Goal: Task Accomplishment & Management: Manage account settings

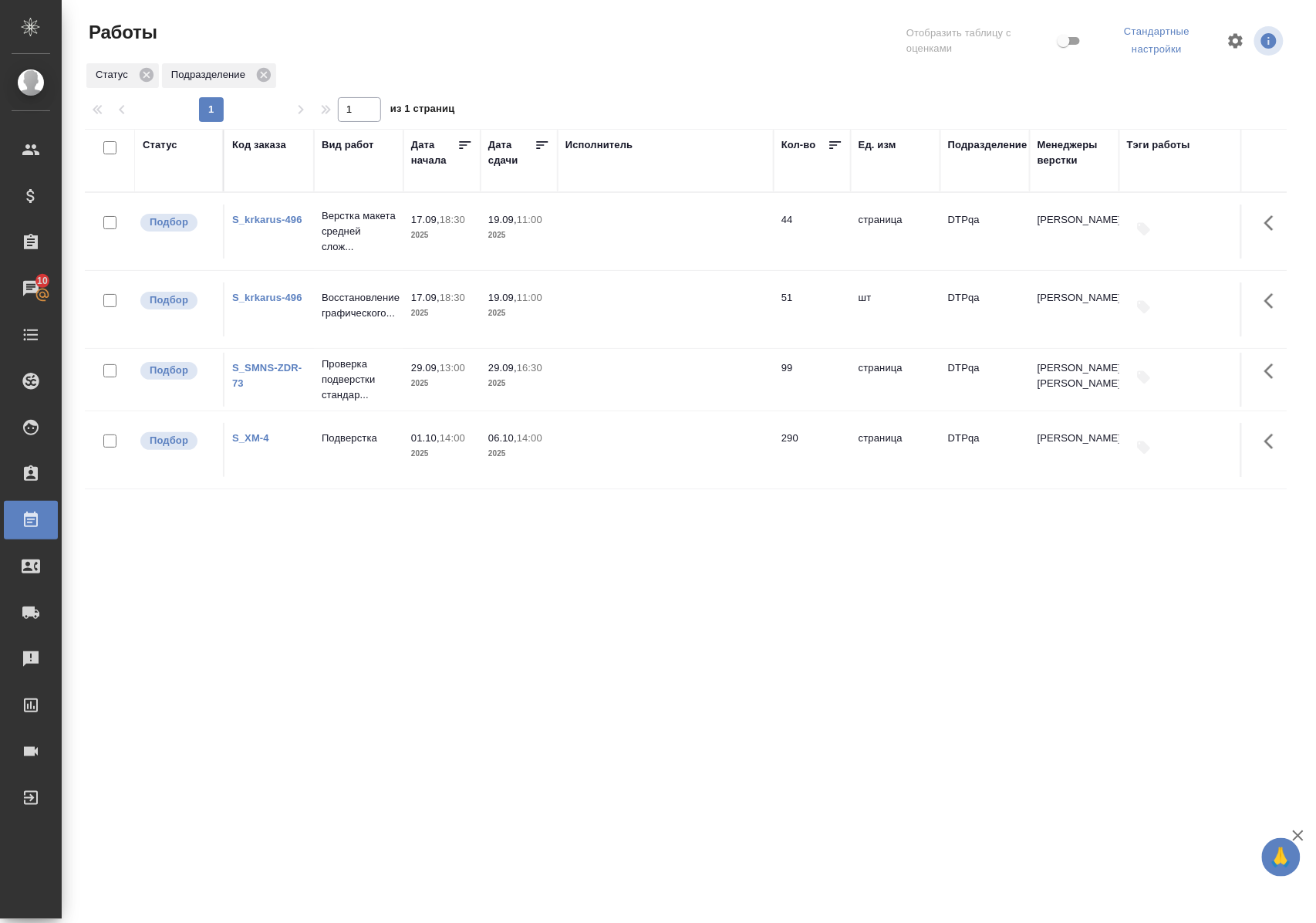
click at [162, 146] on div "Статус" at bounding box center [160, 145] width 34 height 16
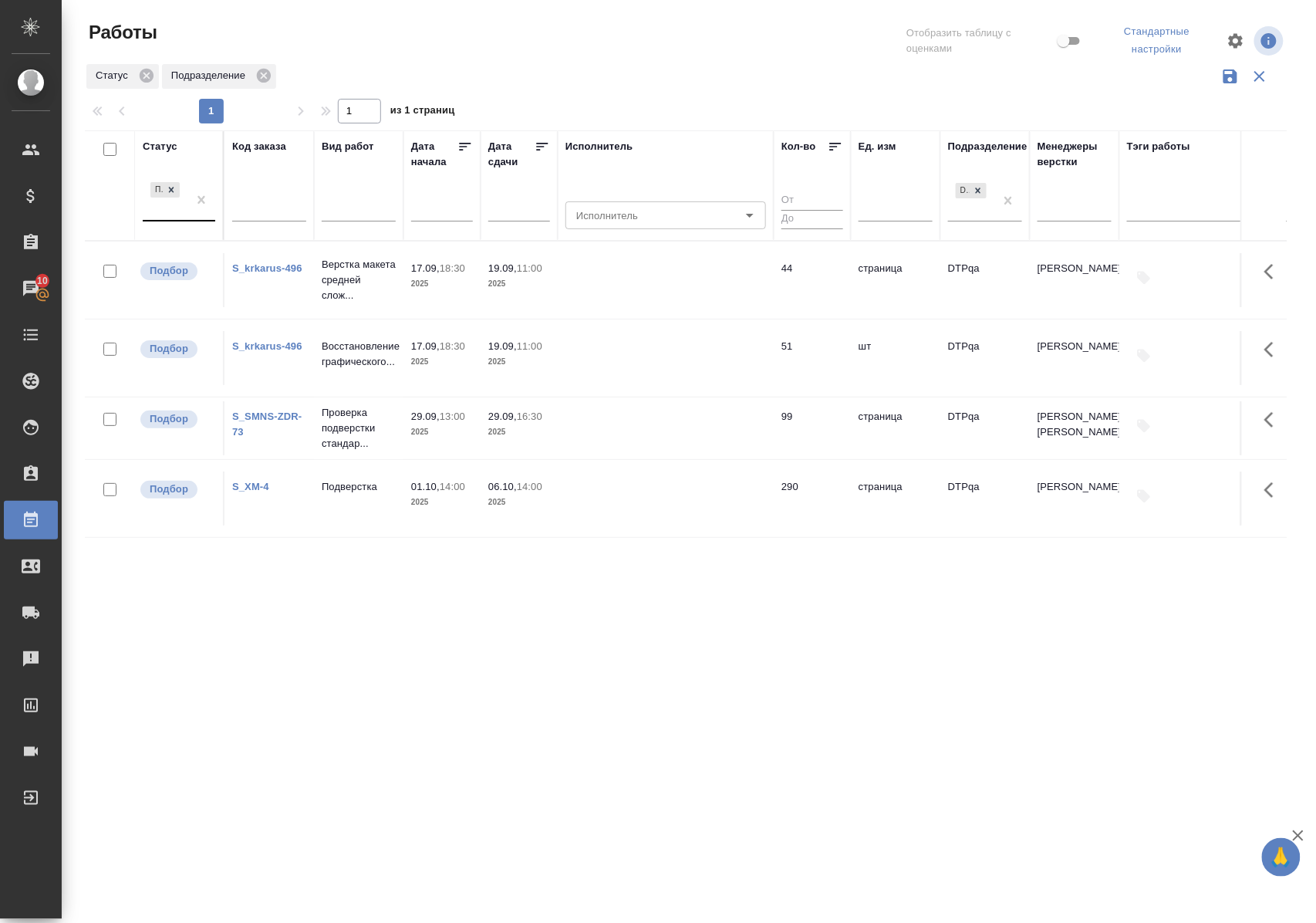
click at [173, 218] on div "Подбор" at bounding box center [164, 200] width 45 height 41
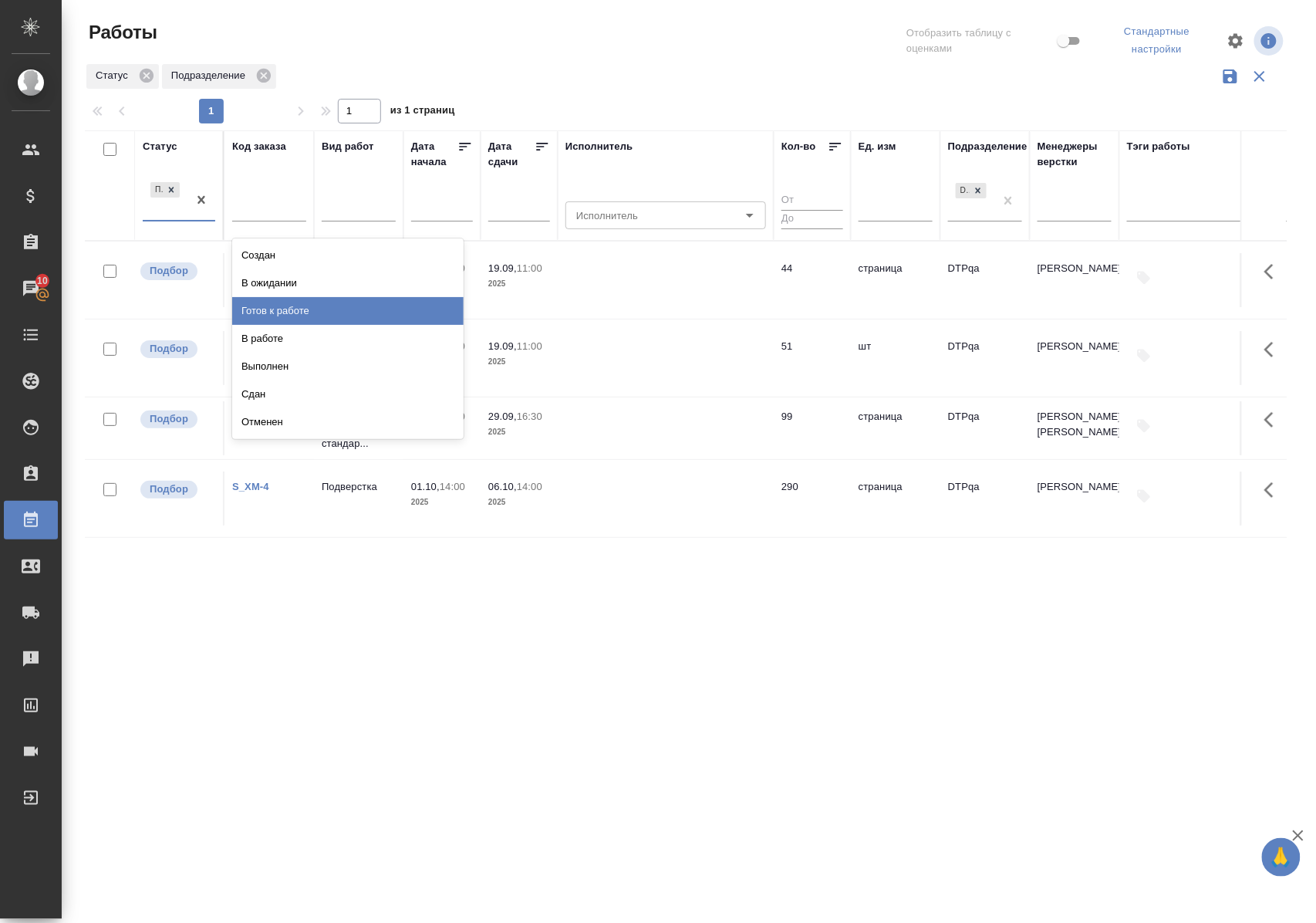
click at [276, 308] on div "Готов к работе" at bounding box center [348, 310] width 232 height 27
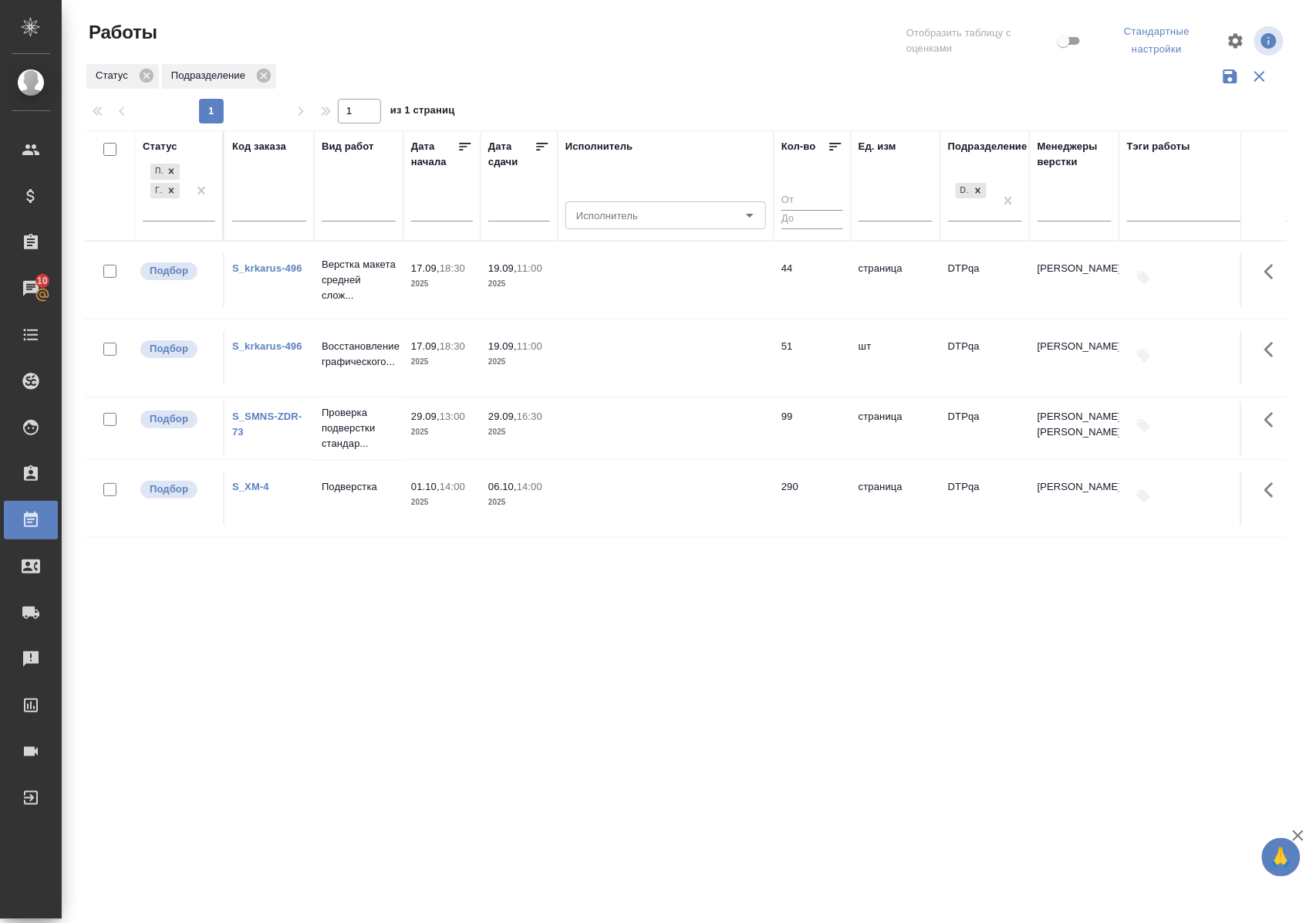
click at [188, 222] on div "Подбор Готов к работе" at bounding box center [178, 196] width 73 height 72
click at [186, 219] on div "Подбор Готов к работе" at bounding box center [164, 189] width 45 height 60
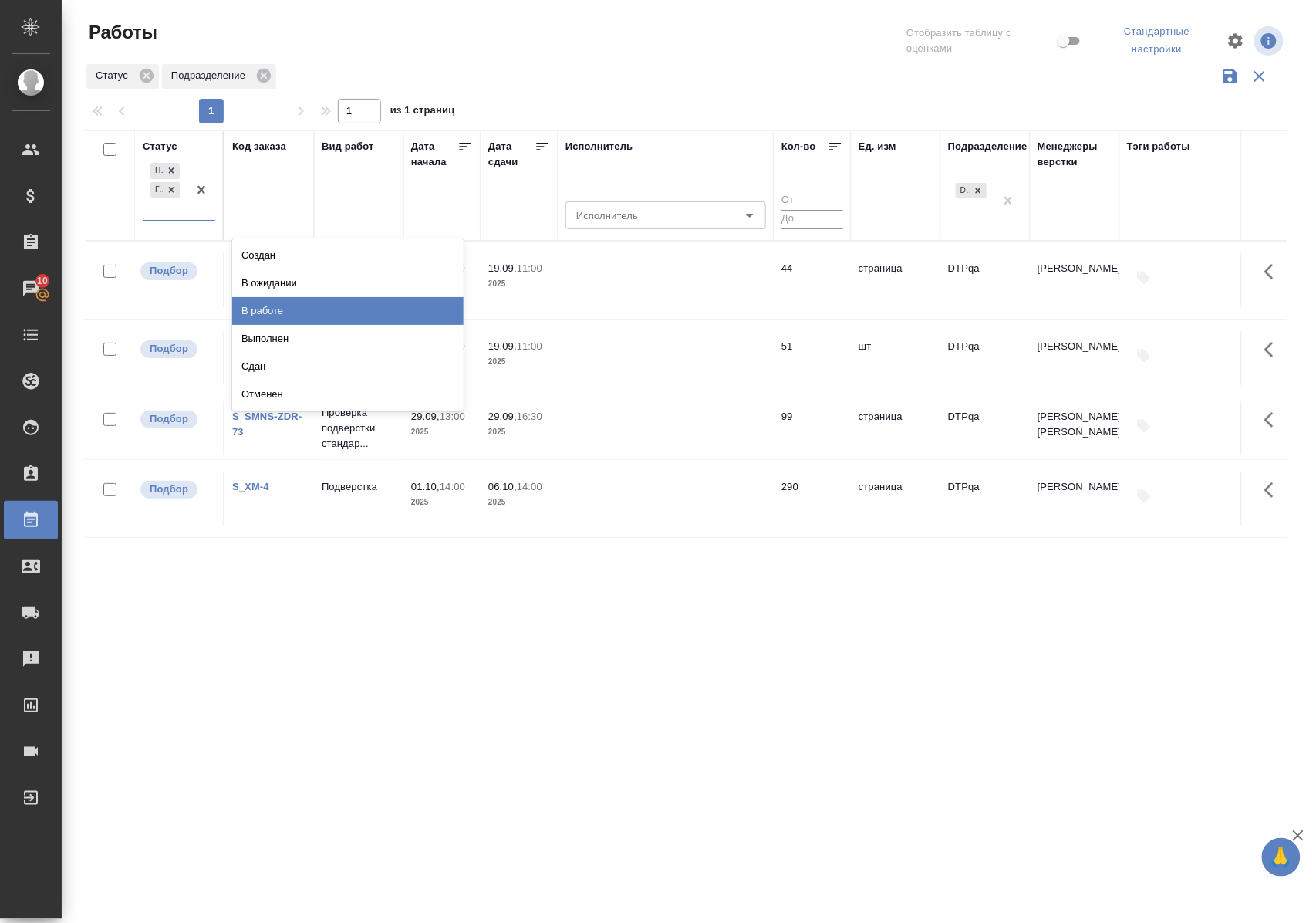
click at [273, 307] on div "В работе" at bounding box center [348, 310] width 232 height 27
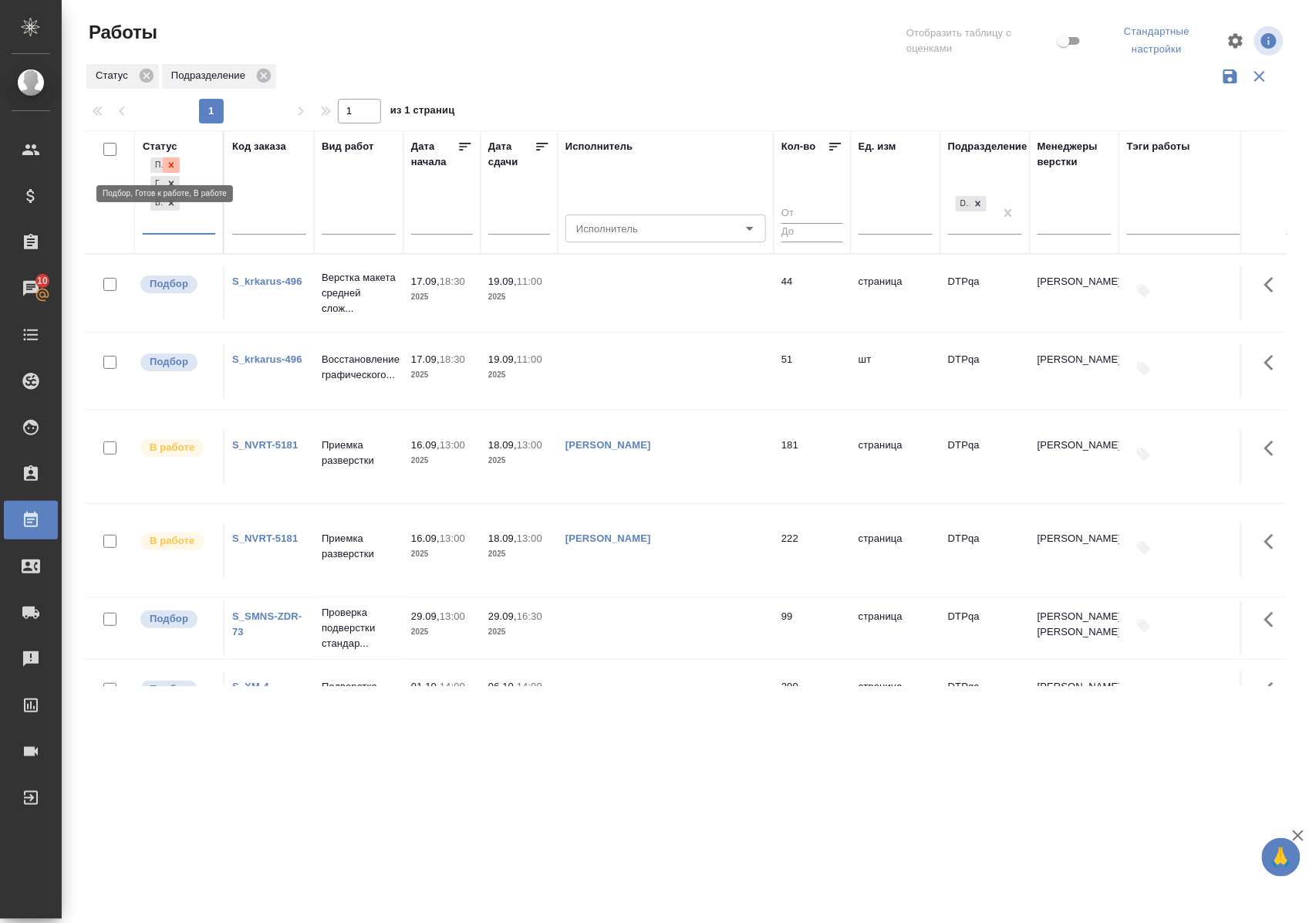
click at [174, 164] on icon at bounding box center [171, 165] width 11 height 11
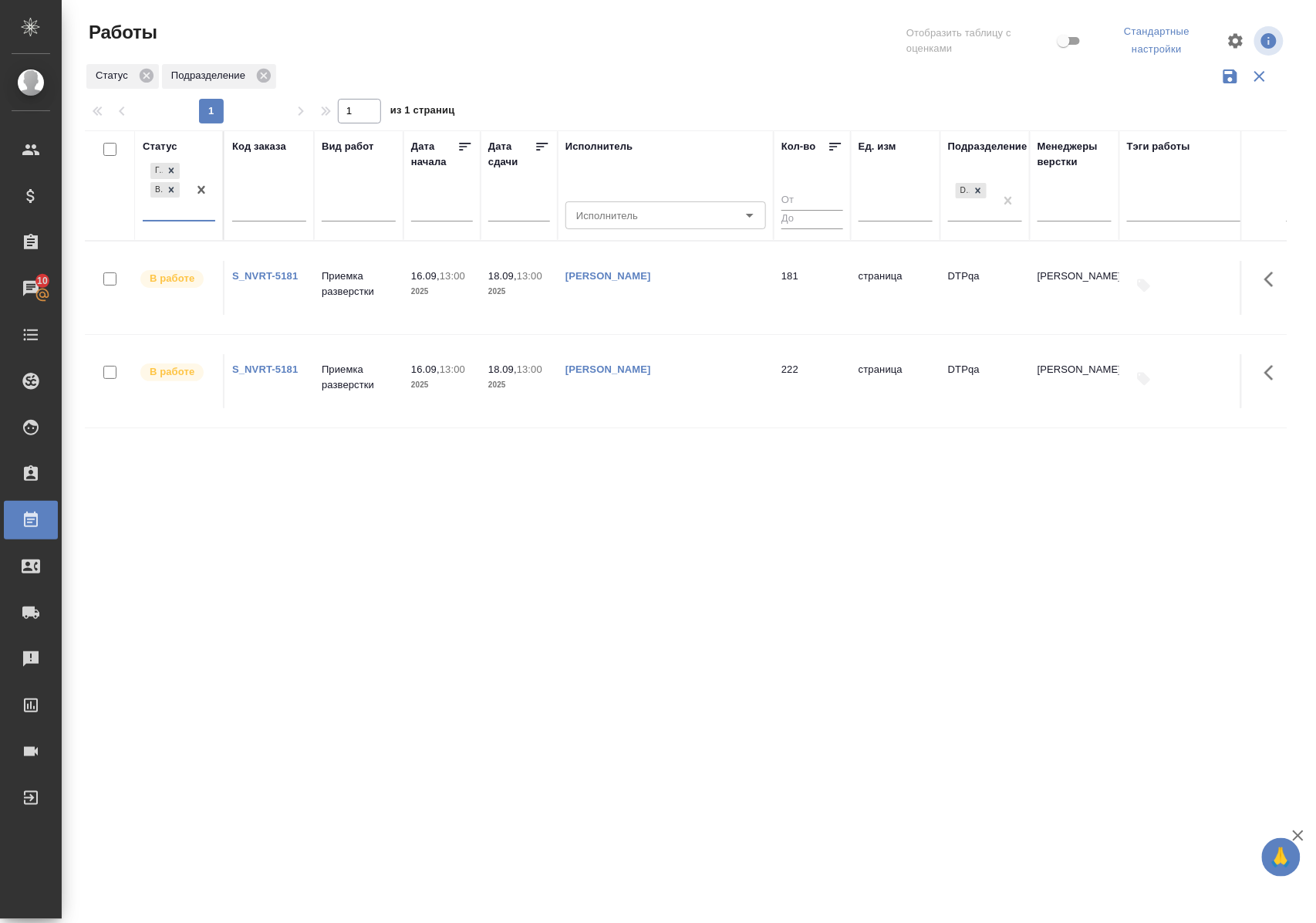
click at [175, 142] on div "Статус" at bounding box center [160, 146] width 34 height 16
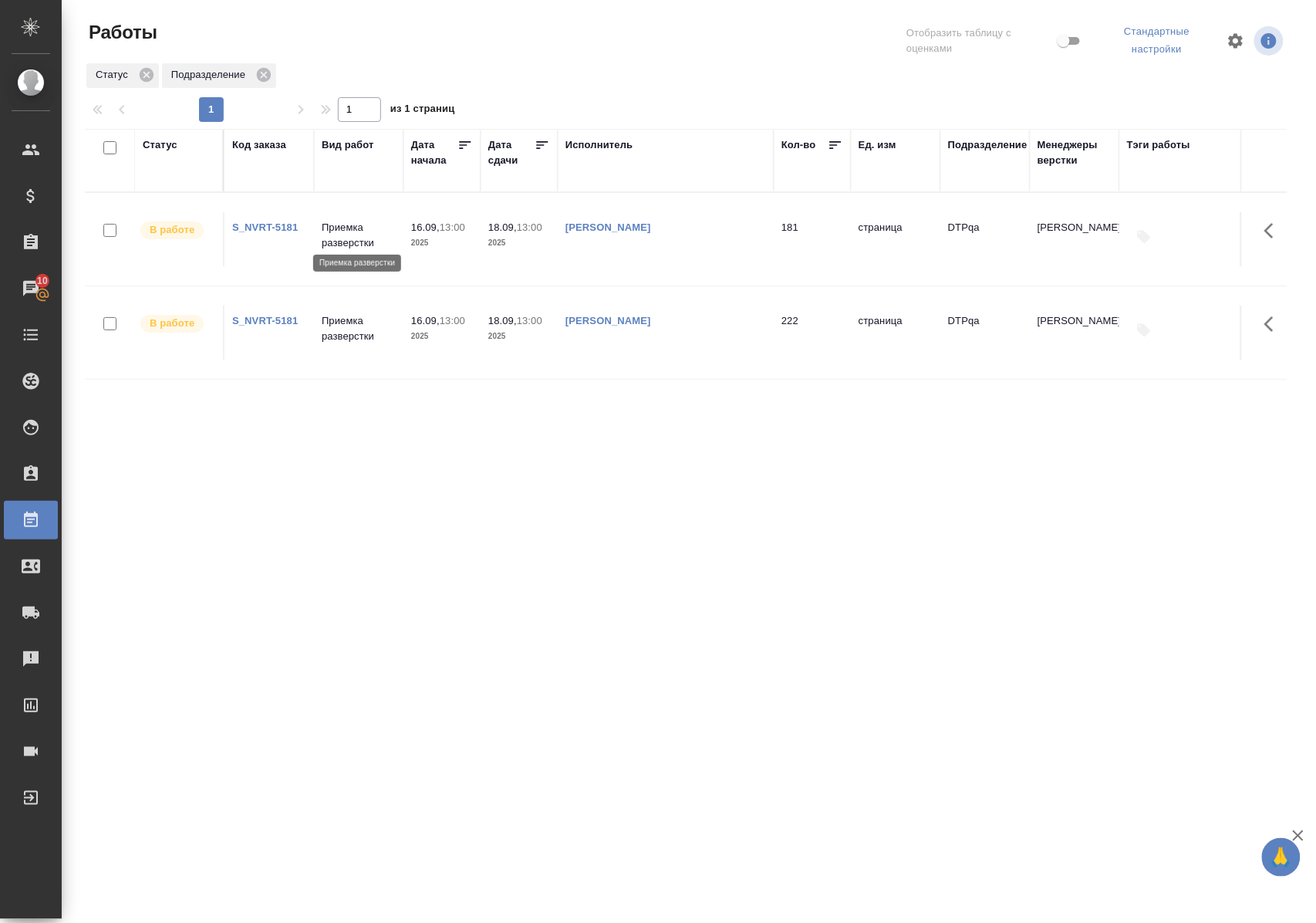
click at [355, 236] on p "Приемка разверстки" at bounding box center [359, 235] width 74 height 31
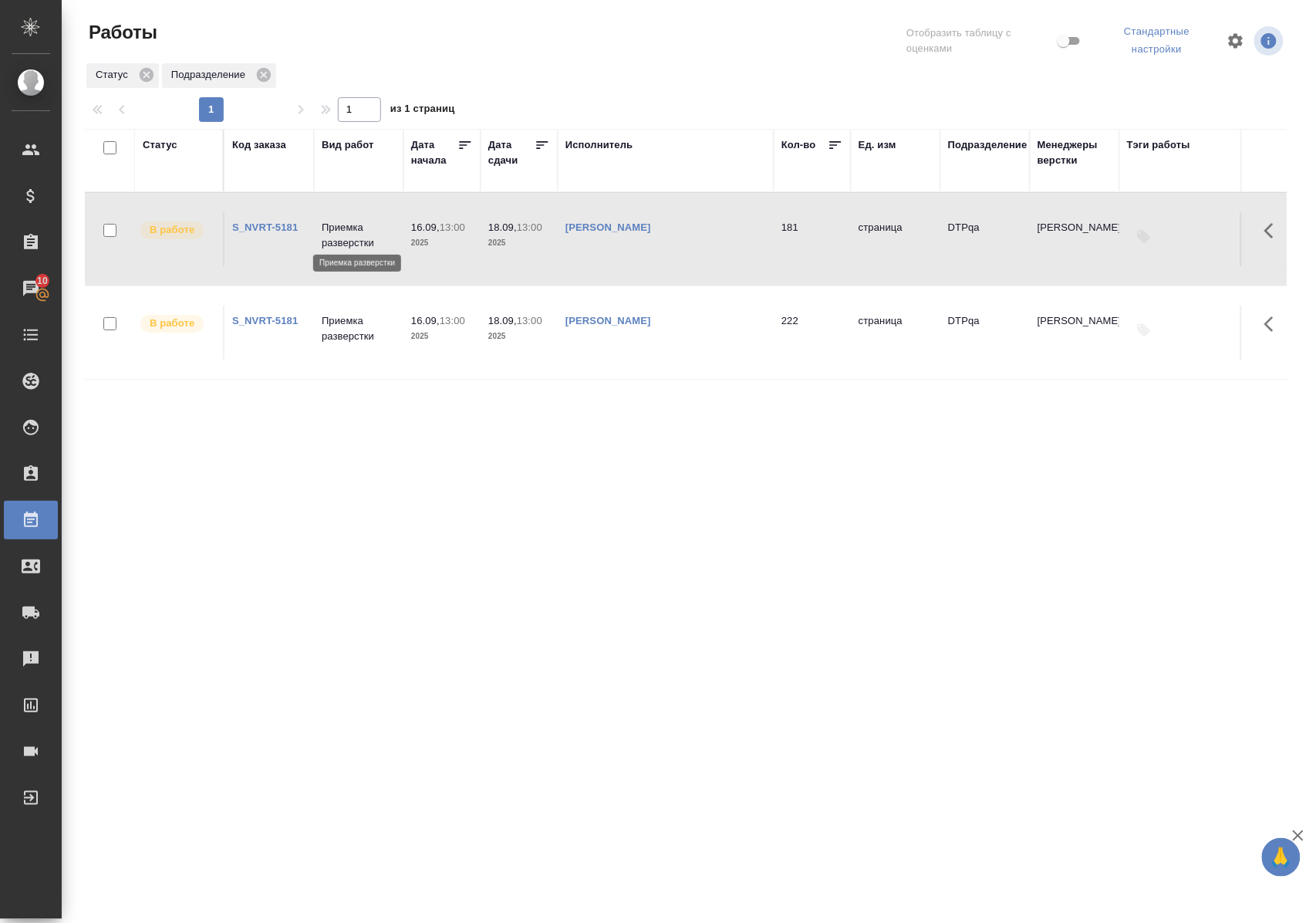
click at [355, 236] on p "Приемка разверстки" at bounding box center [359, 235] width 74 height 31
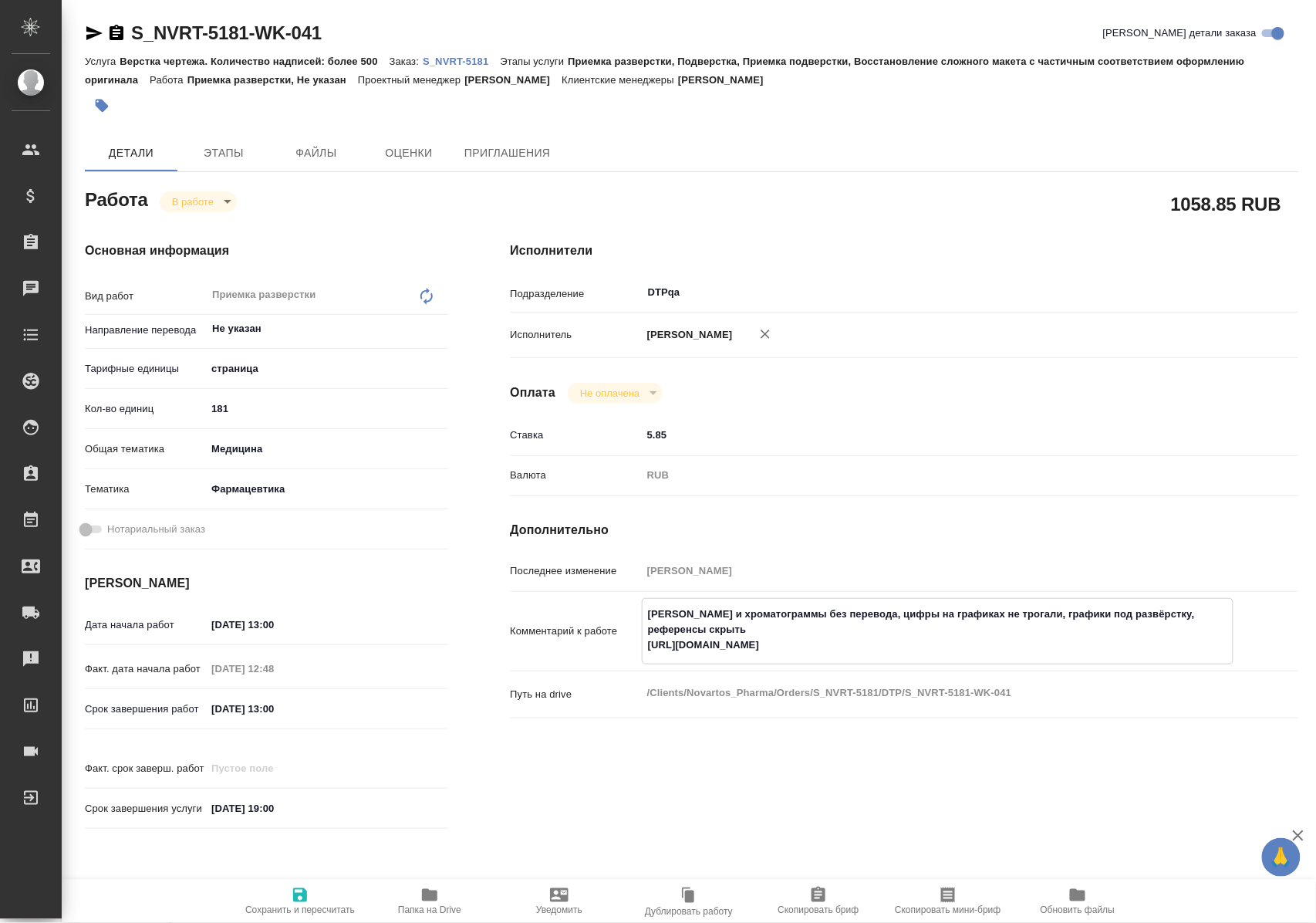
drag, startPoint x: 644, startPoint y: 659, endPoint x: 983, endPoint y: 653, distance: 339.1
click at [983, 653] on textarea "Скрины и хроматограммы без перевода, цифры на графиках не трогали, графики под …" at bounding box center [938, 629] width 590 height 57
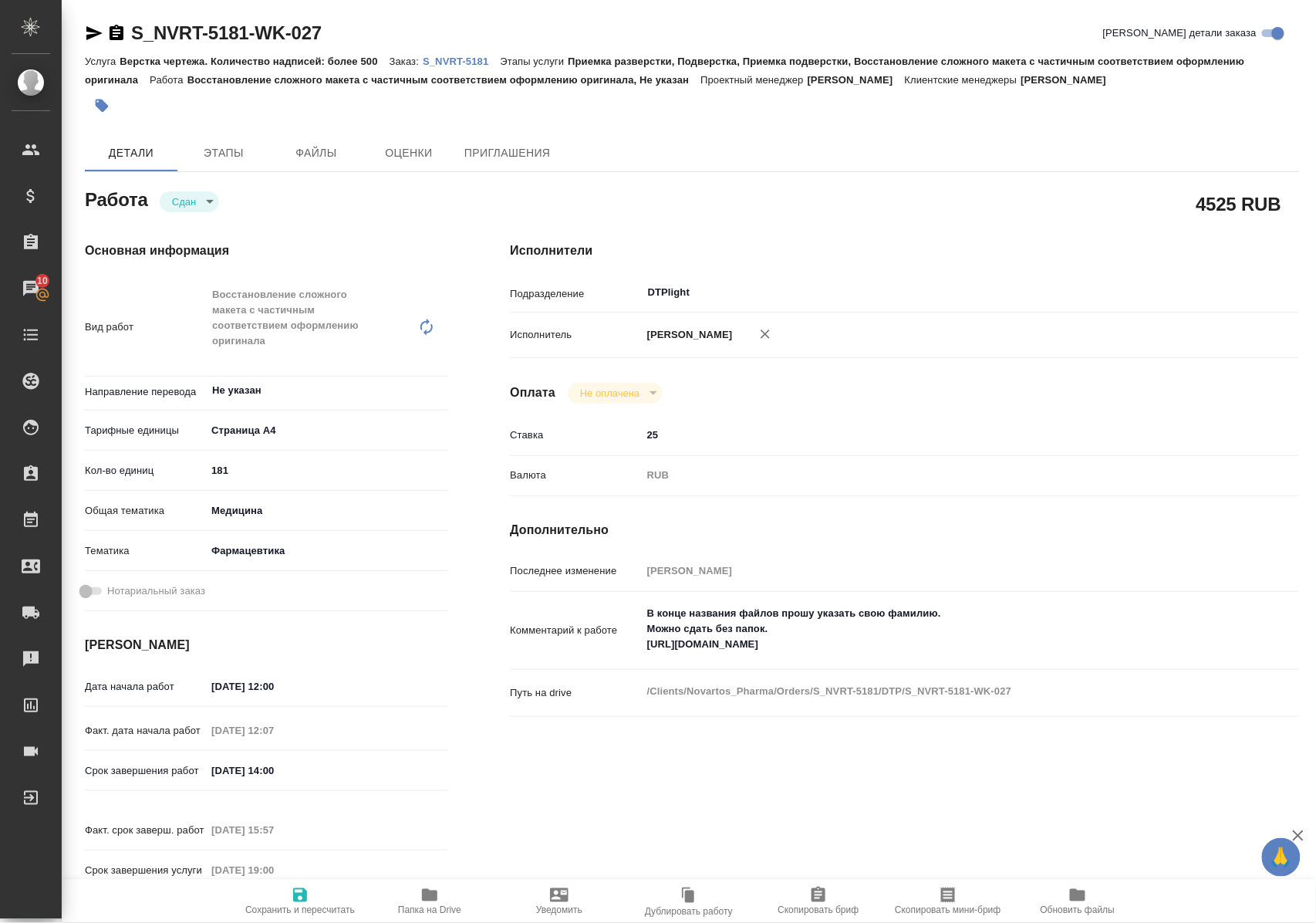
click at [460, 62] on p "S_NVRT-5181" at bounding box center [461, 61] width 78 height 12
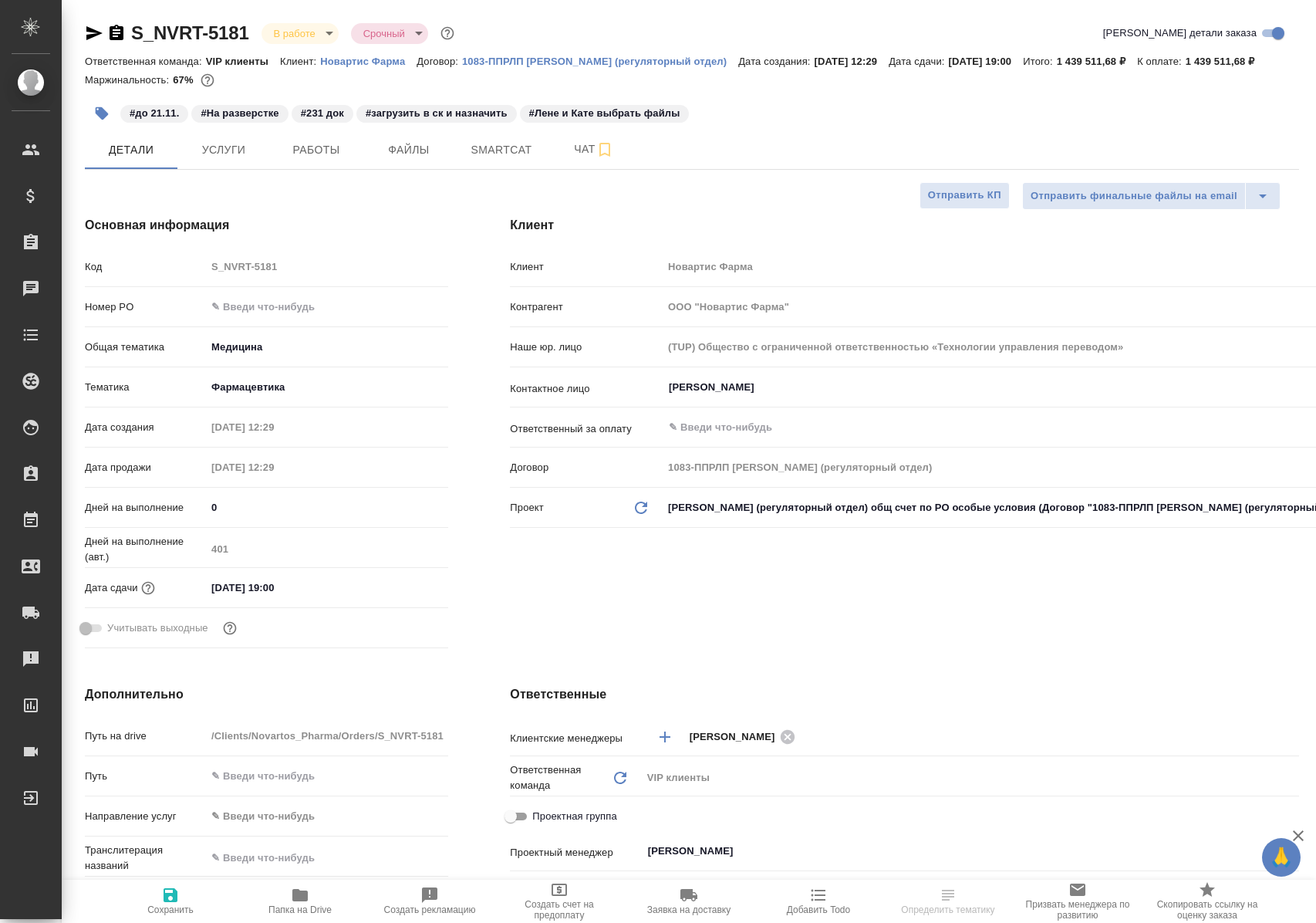
select select "RU"
click at [340, 160] on span "Работы" at bounding box center [316, 150] width 74 height 20
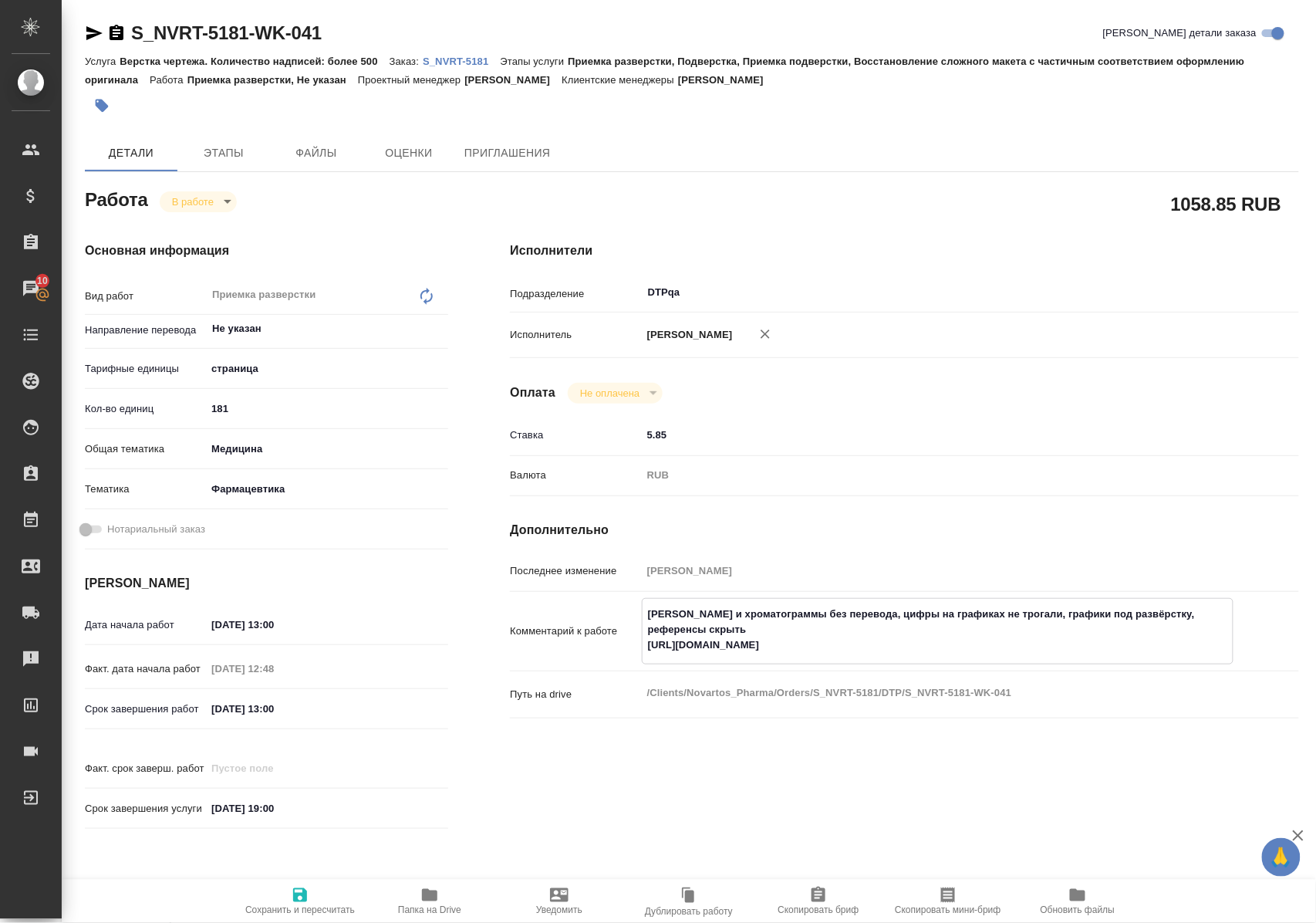
click at [430, 896] on icon "button" at bounding box center [430, 895] width 16 height 13
click at [224, 202] on body "🙏 .cls-1 fill:#fff; AWATERA Polushina Alena Клиенты Спецификации Заказы 10 Чаты…" at bounding box center [658, 461] width 1316 height 923
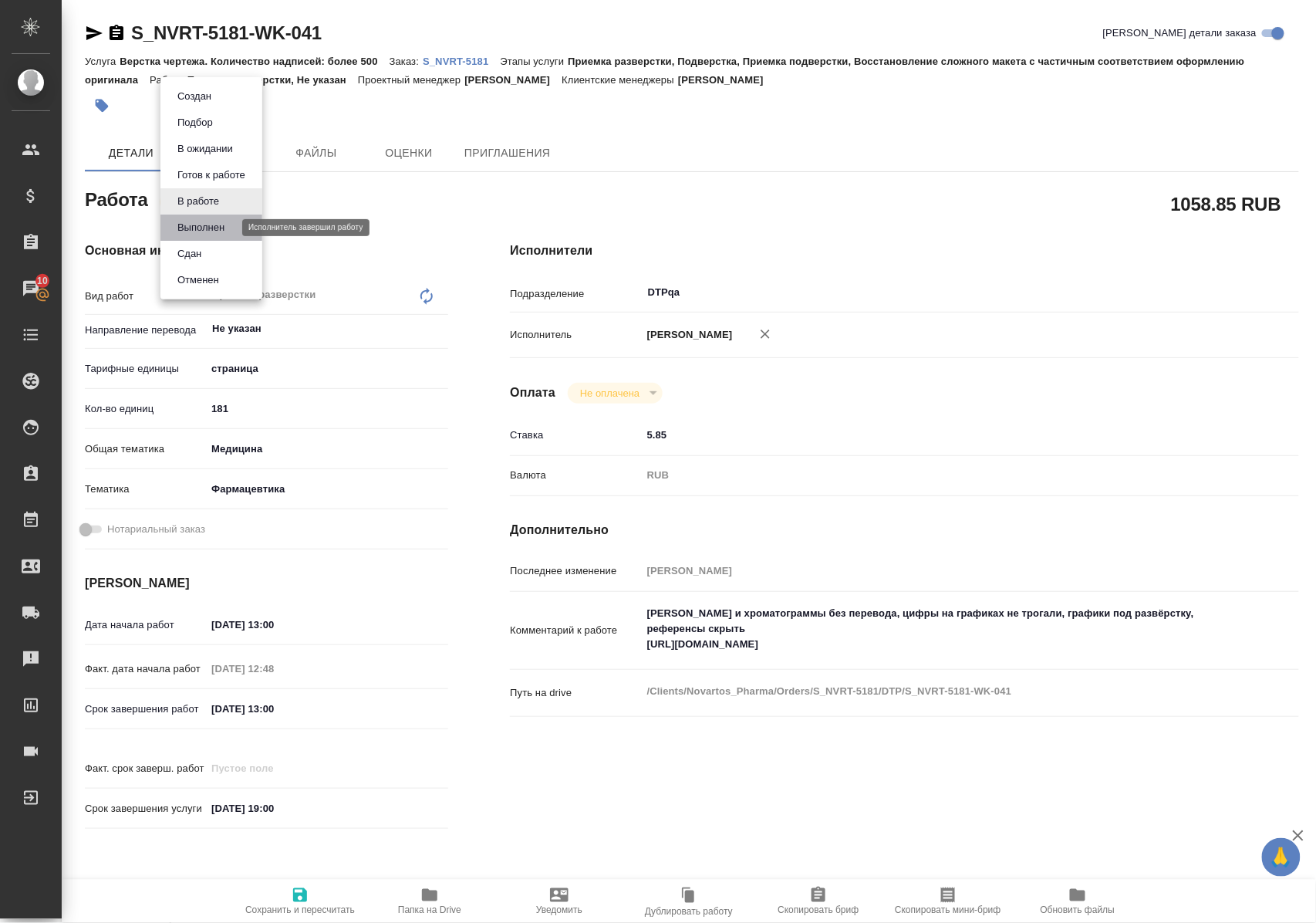
click at [226, 226] on button "Выполнен" at bounding box center [201, 228] width 56 height 17
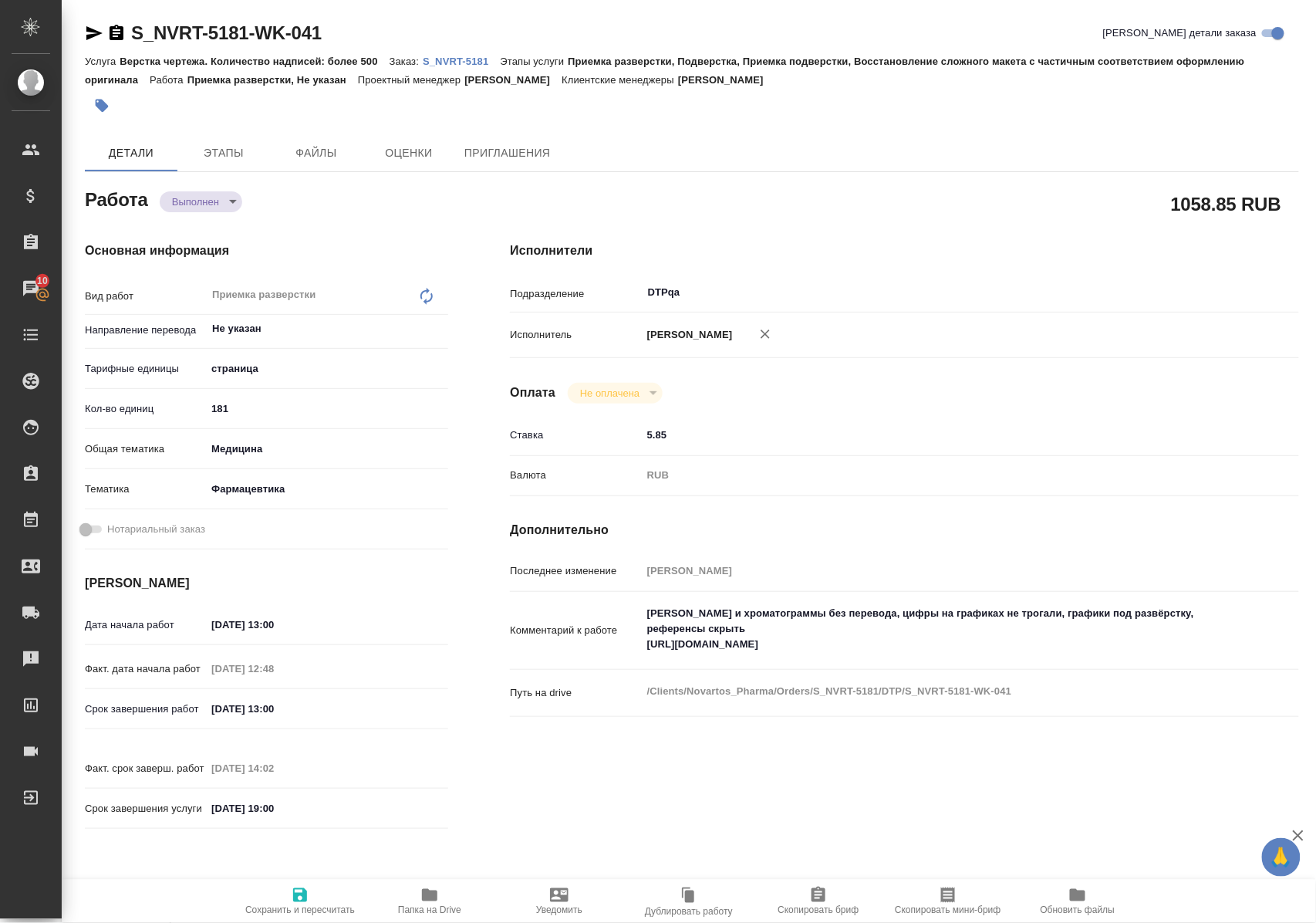
type textarea "x"
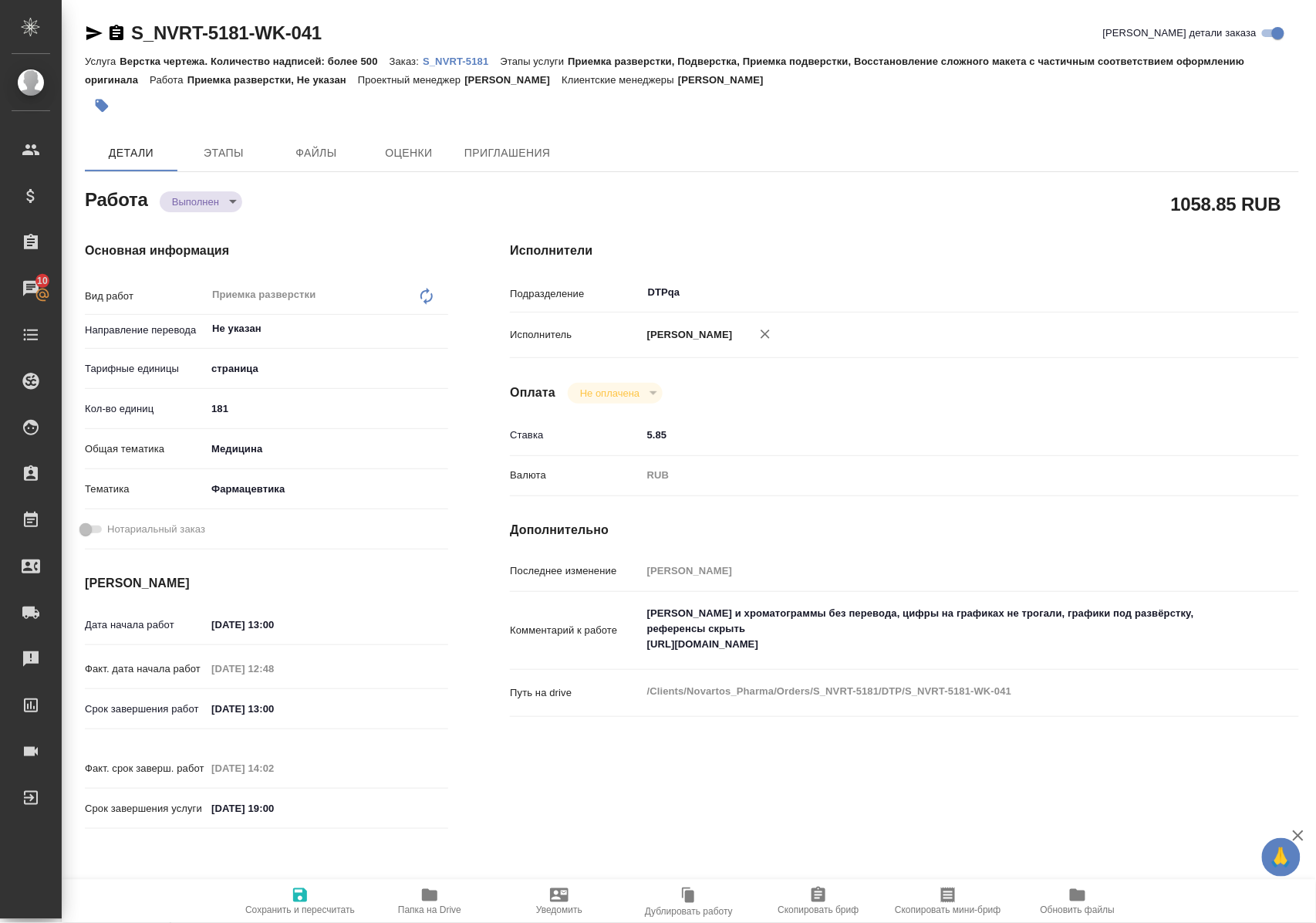
type textarea "x"
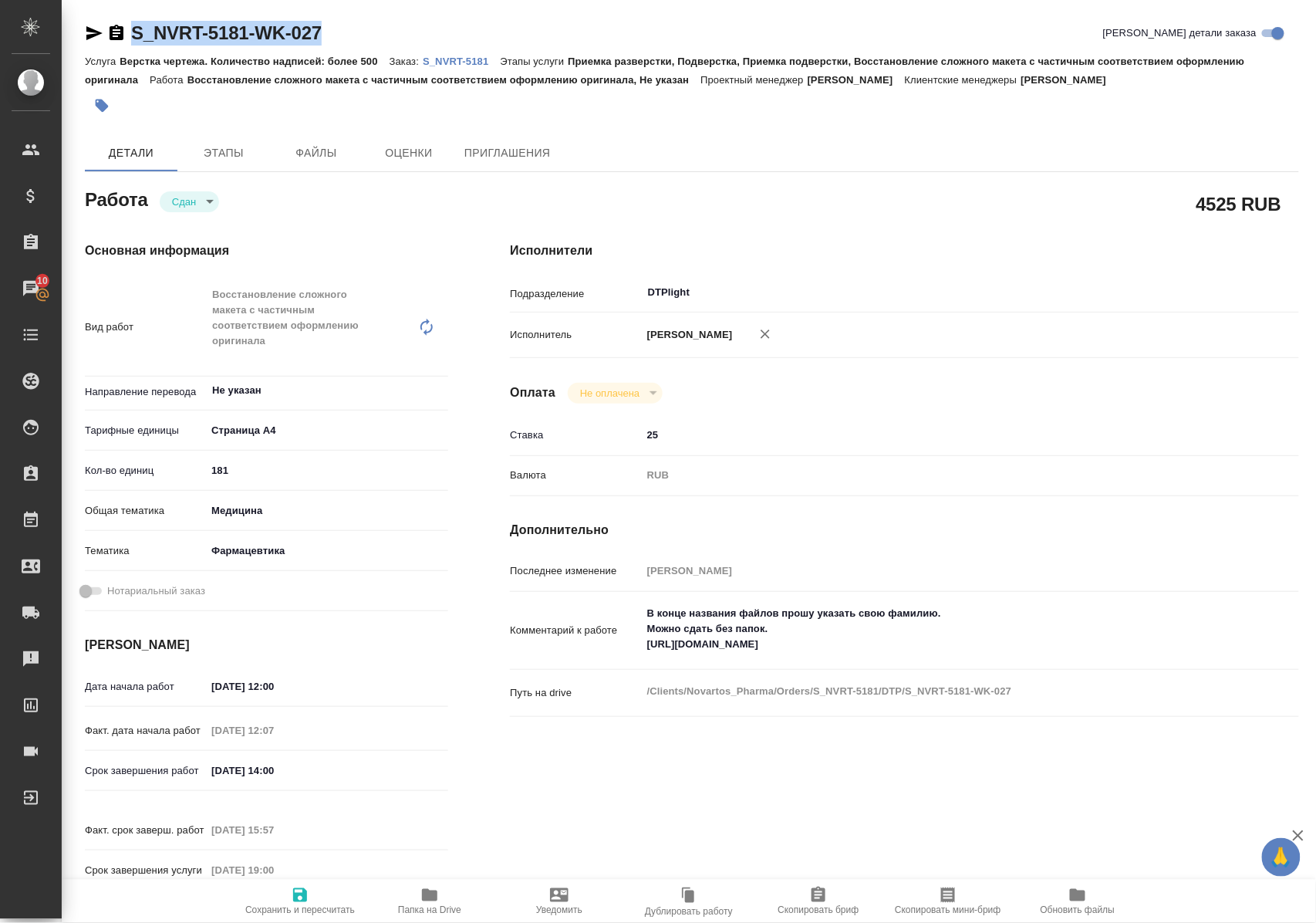
drag, startPoint x: 353, startPoint y: 45, endPoint x: 133, endPoint y: 43, distance: 220.0
click at [133, 43] on div "S_NVRT-5181-WK-027 Кратко детали заказа" at bounding box center [691, 34] width 1214 height 25
copy link "S_NVRT-5181-WK-027"
click at [467, 59] on p "S_NVRT-5181" at bounding box center [461, 61] width 78 height 12
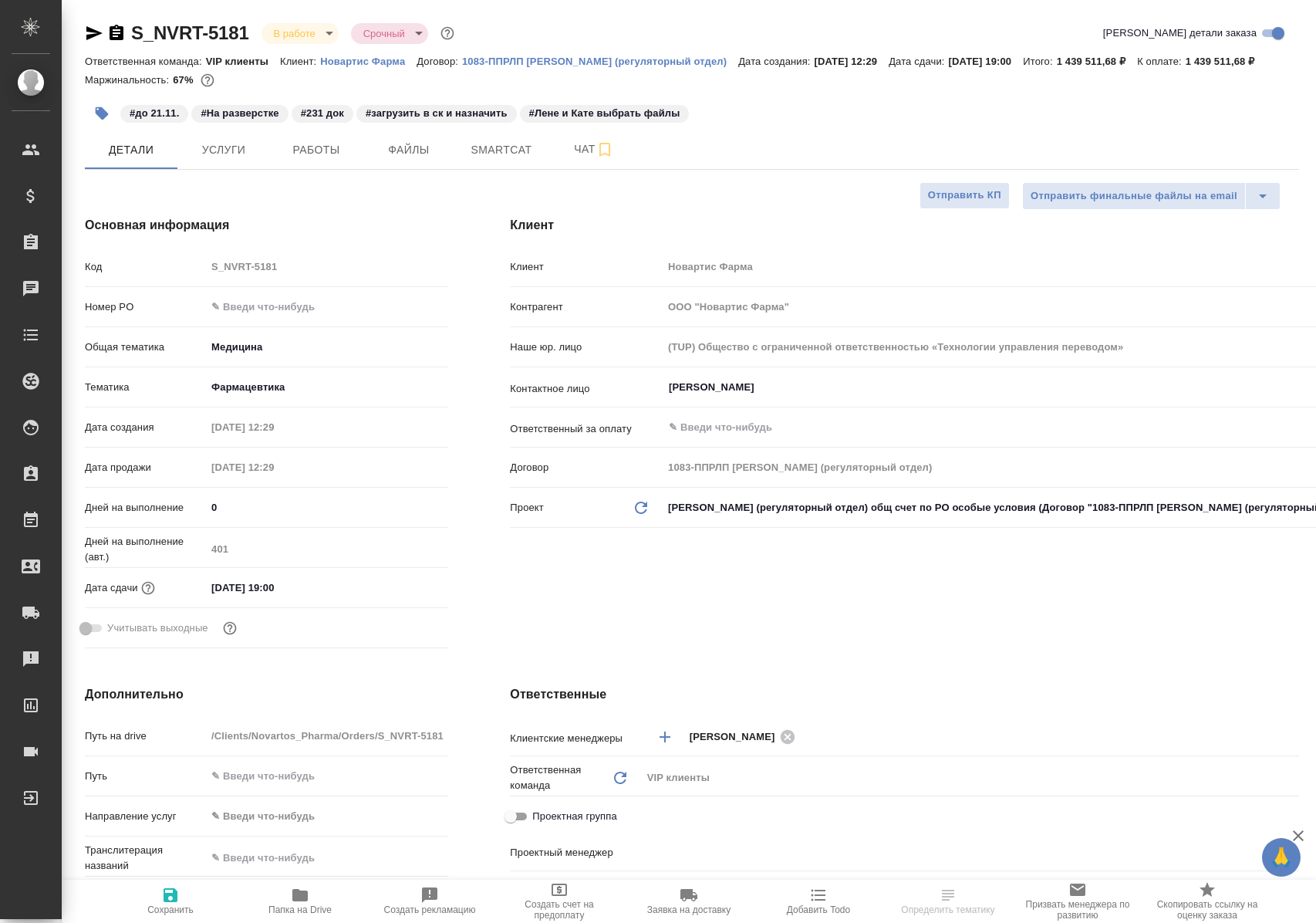
select select "RU"
type input "[PERSON_NAME]"
type input "Комаров Роман"
click at [326, 160] on span "Работы" at bounding box center [316, 150] width 74 height 20
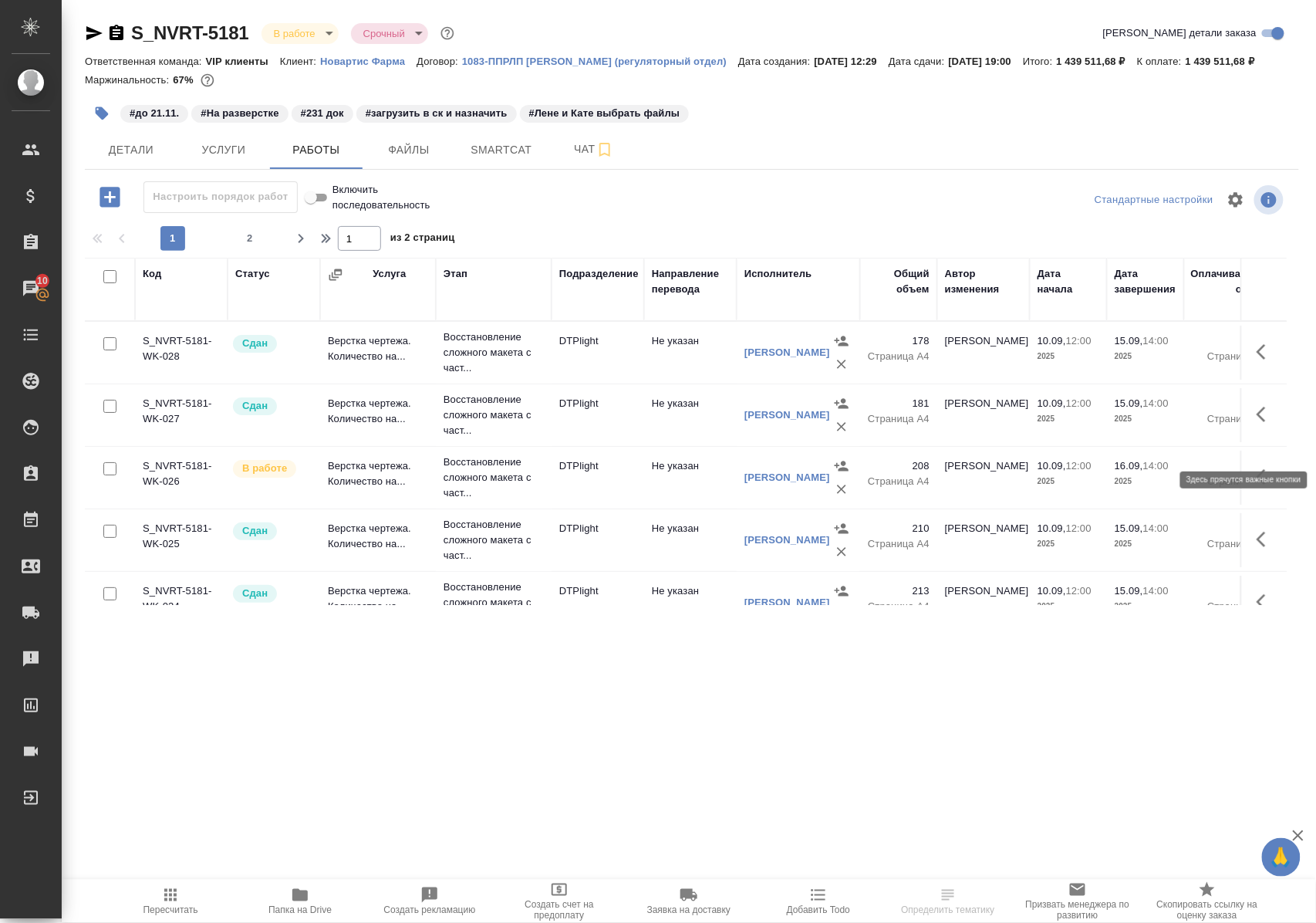
click at [1257, 422] on icon "button" at bounding box center [1262, 414] width 9 height 16
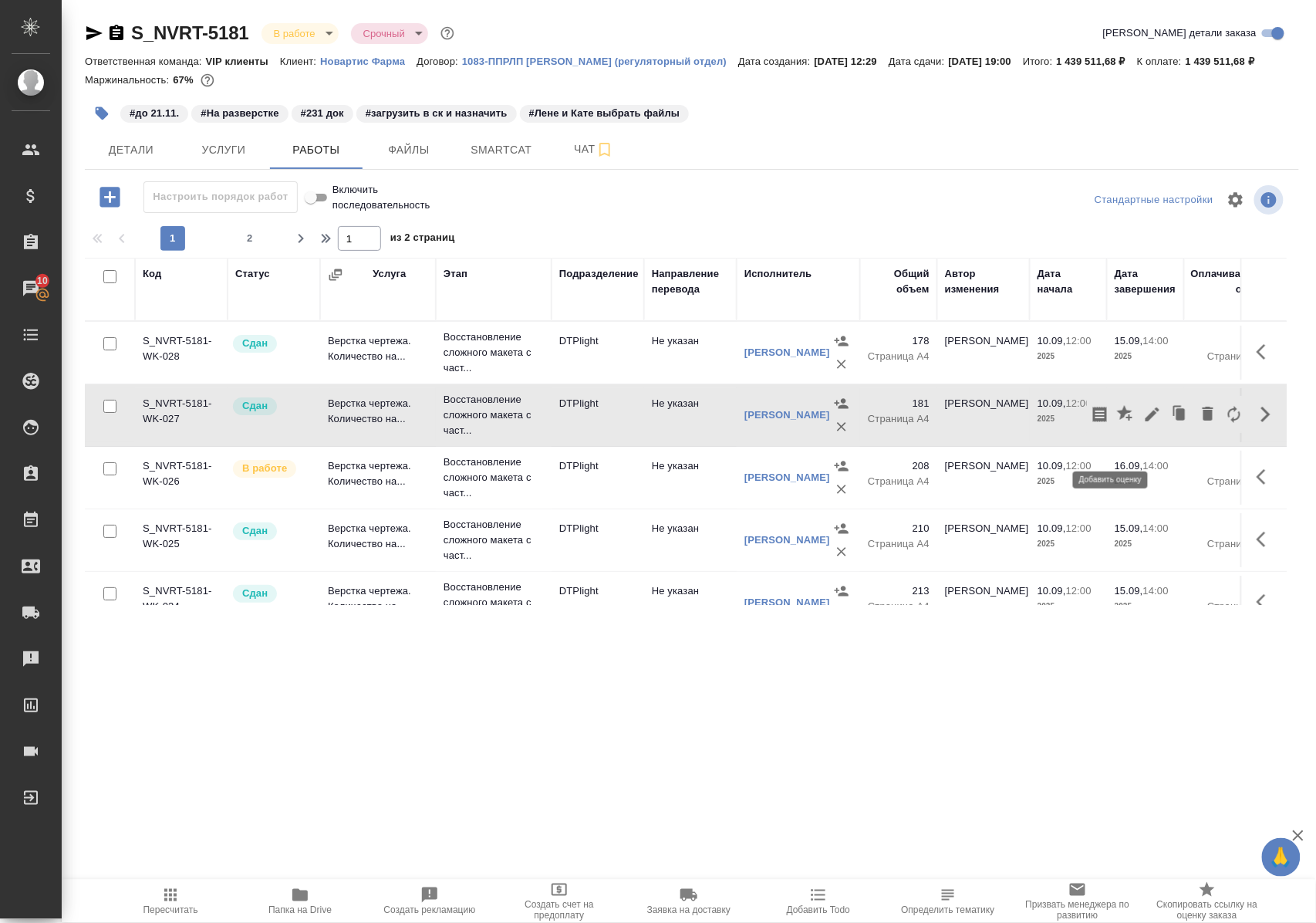
click at [1117, 424] on icon "button" at bounding box center [1127, 414] width 19 height 19
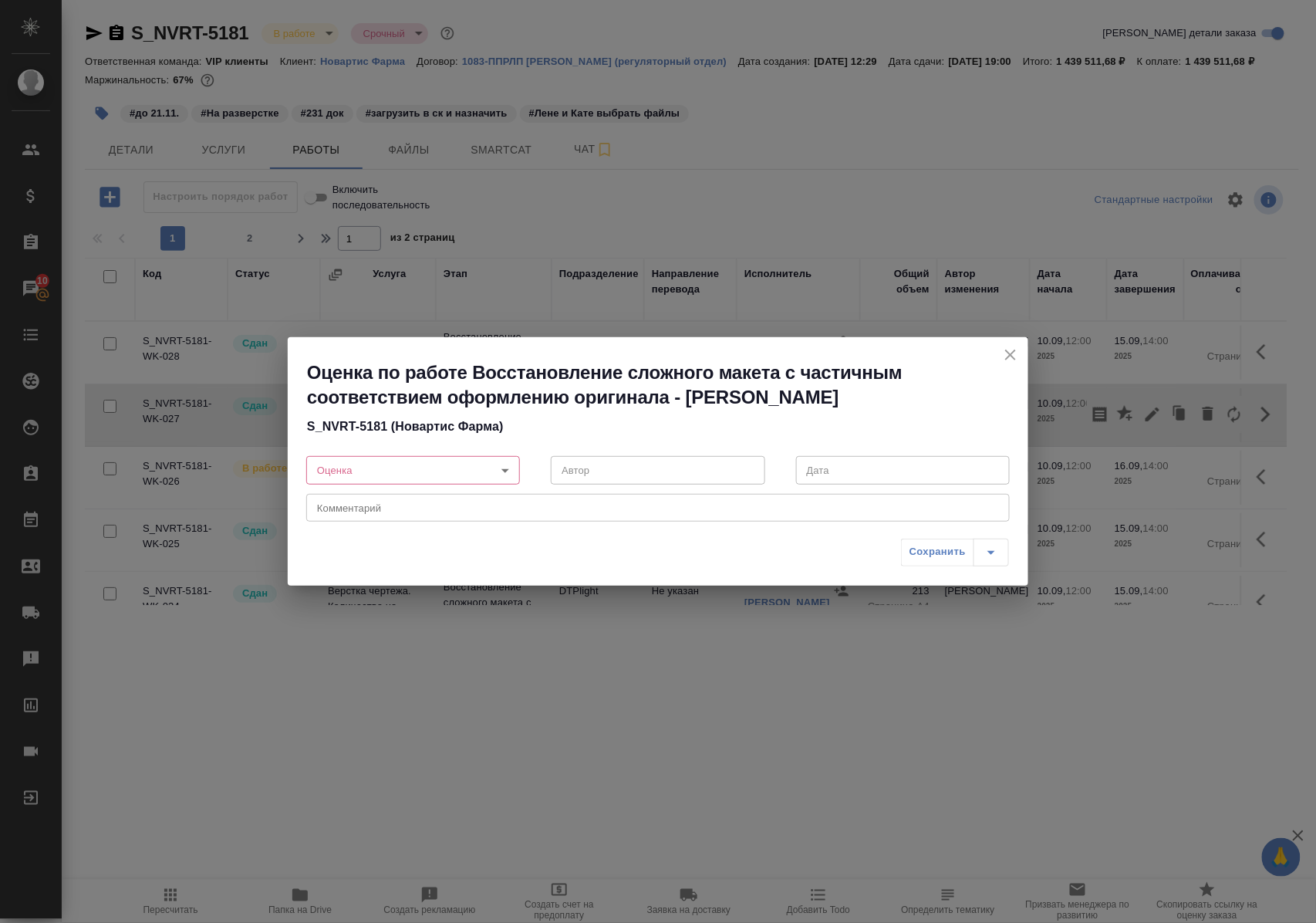
click at [504, 473] on body "🙏 .cls-1 fill:#fff; AWATERA Polushina Alena Клиенты Спецификации Заказы 10 Чаты…" at bounding box center [658, 461] width 1316 height 923
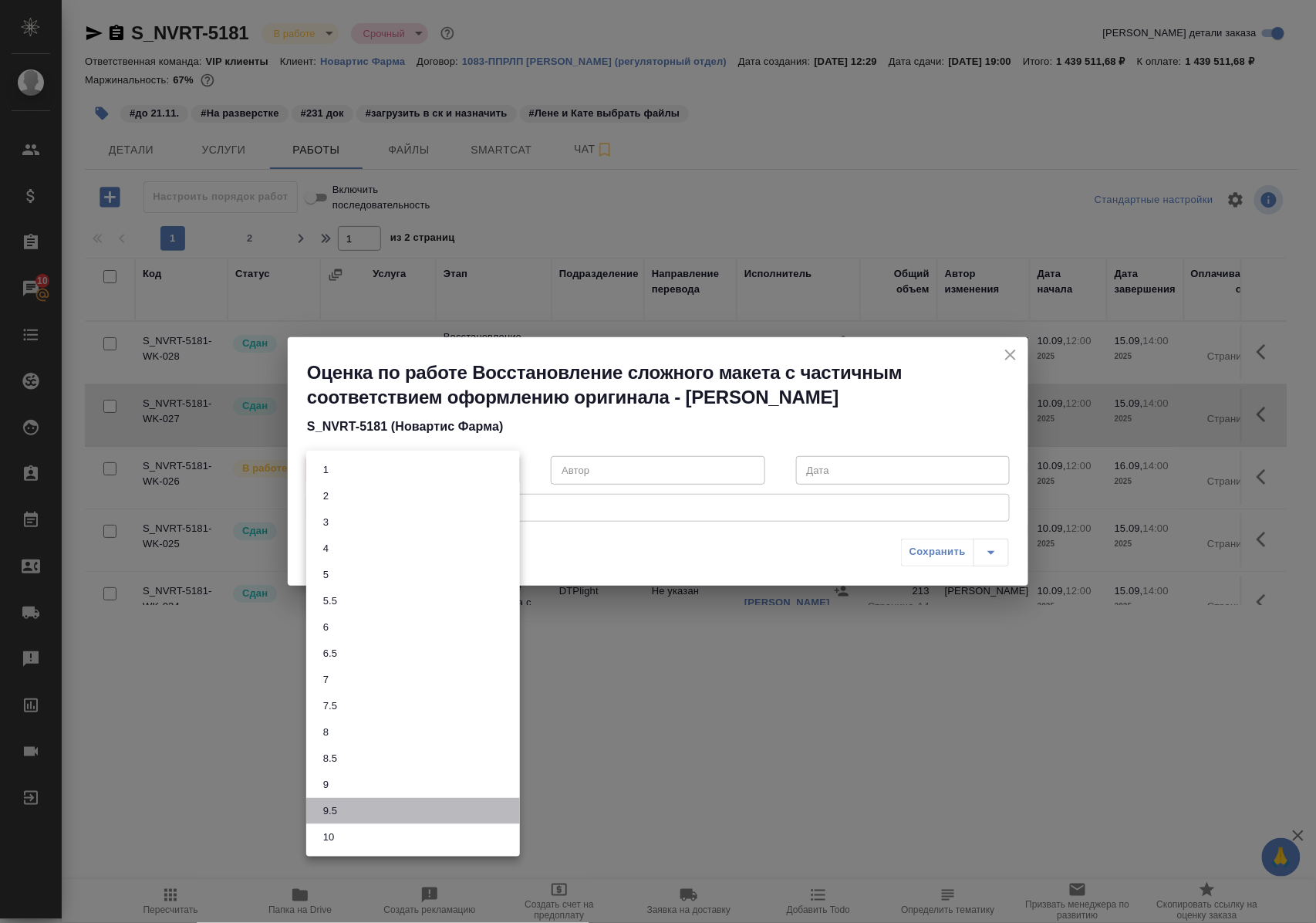
click at [326, 806] on button "9.5" at bounding box center [330, 811] width 23 height 17
type input "9.5"
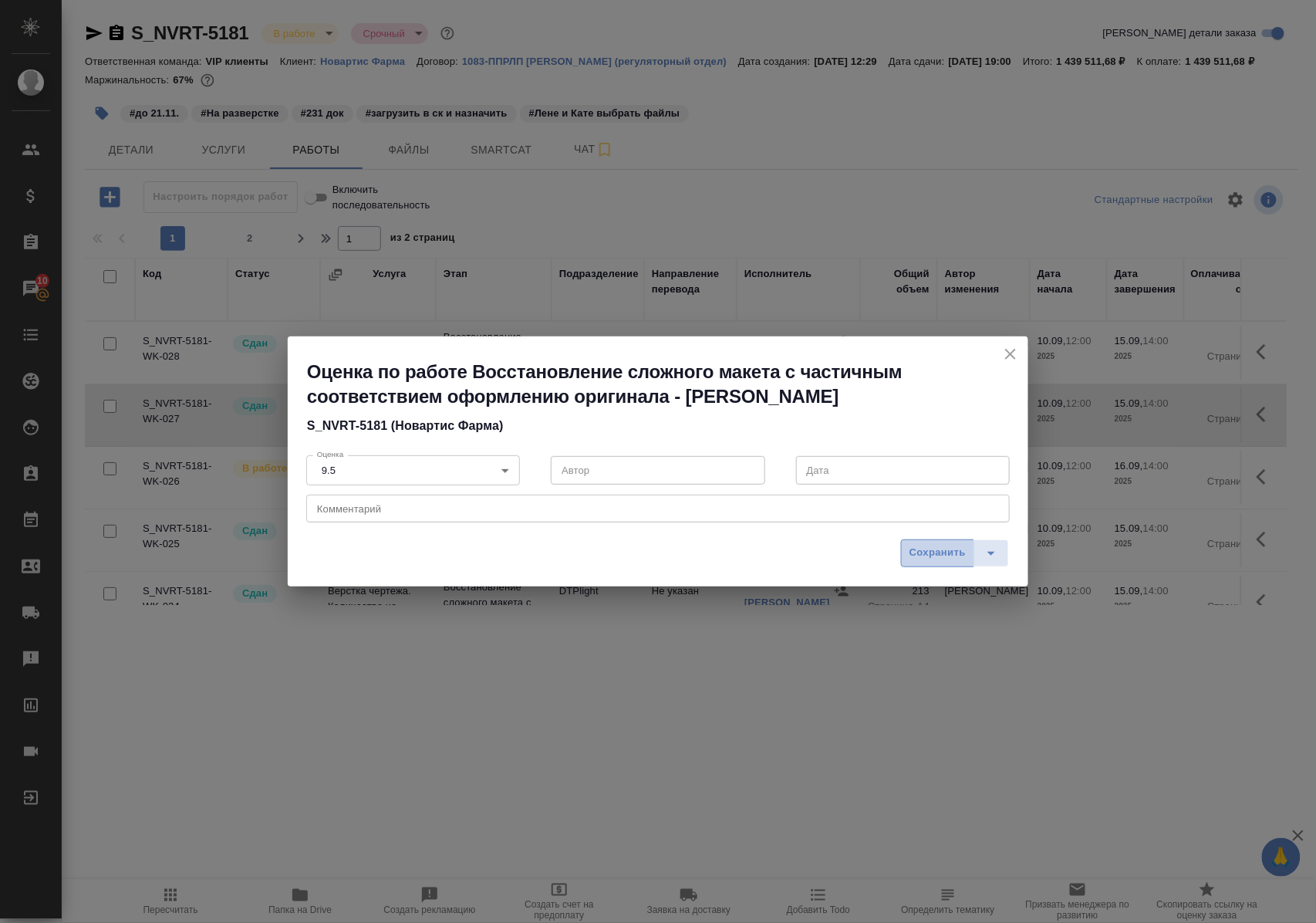
click at [930, 553] on span "Сохранить" at bounding box center [938, 553] width 56 height 18
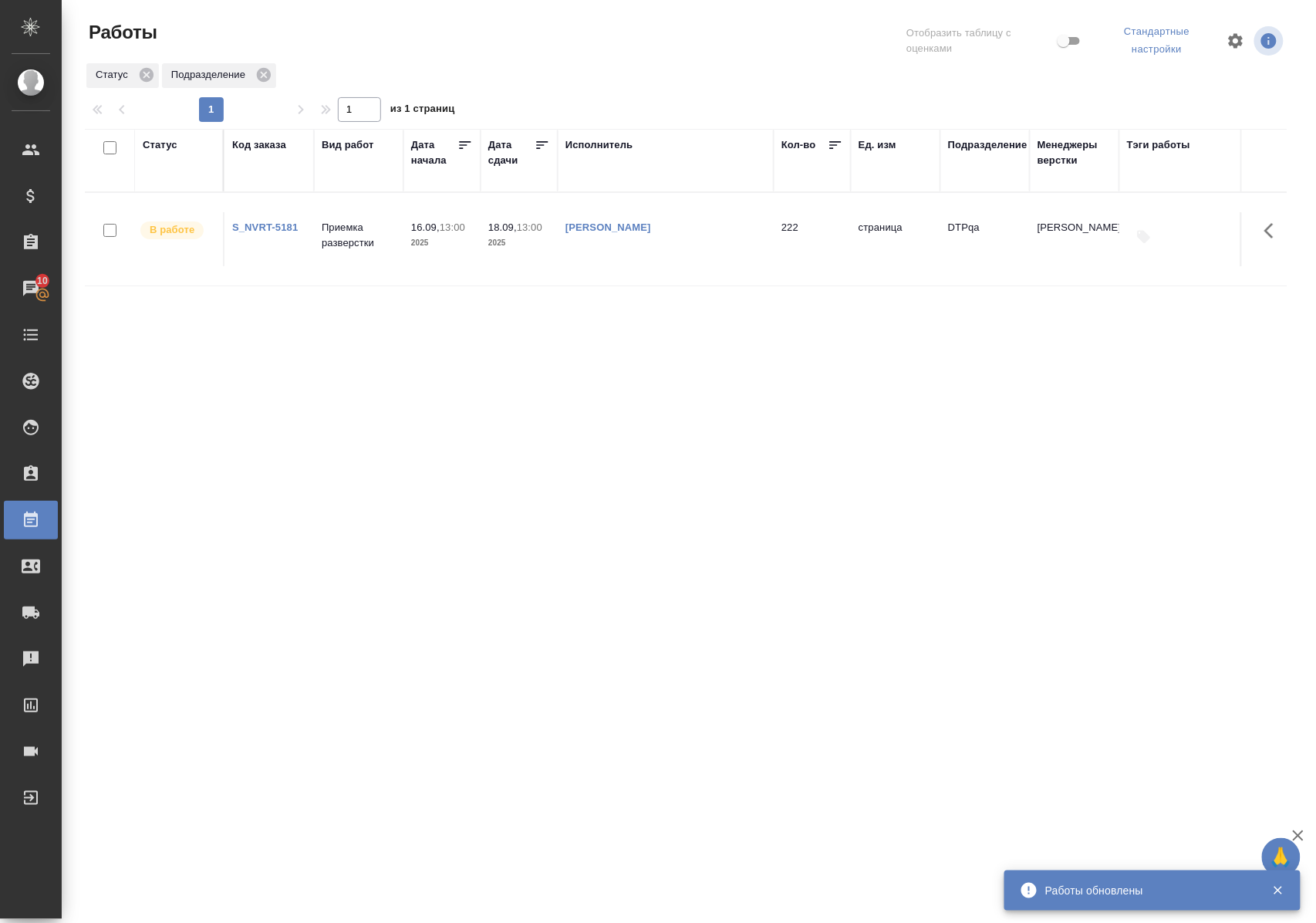
click at [153, 146] on div "Статус" at bounding box center [160, 145] width 34 height 16
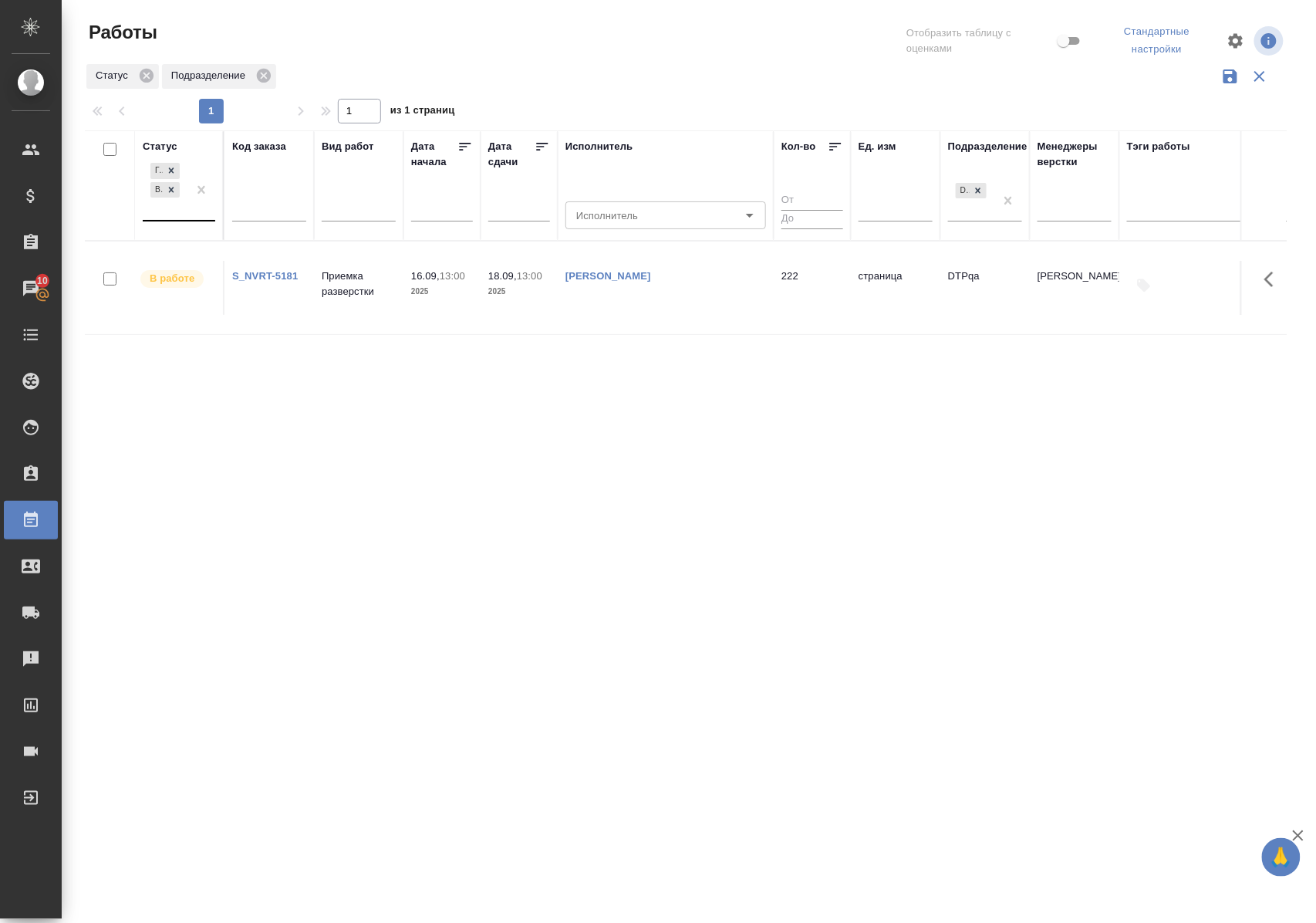
click at [167, 221] on div "Готов к работе В работе" at bounding box center [178, 190] width 73 height 62
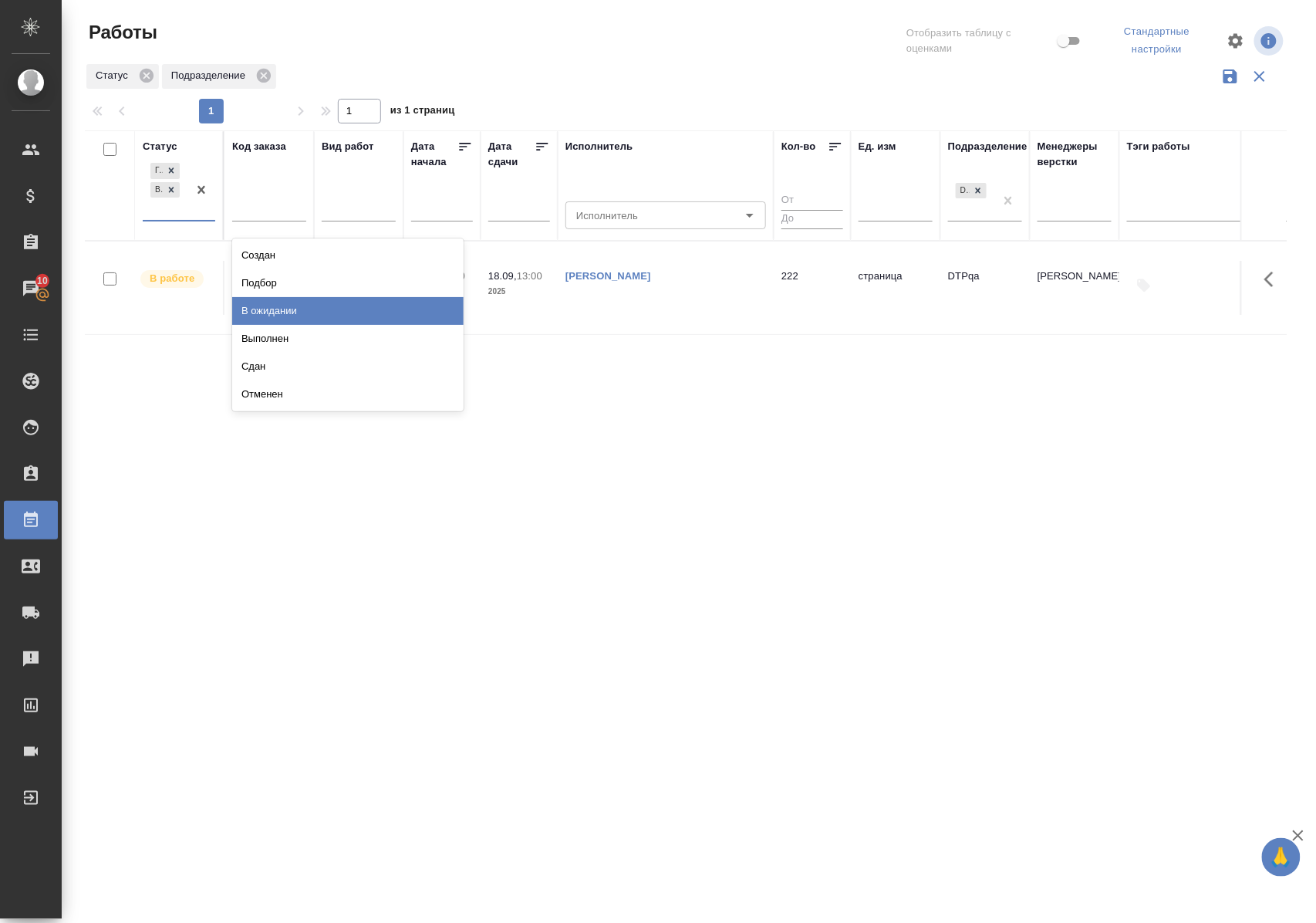
click at [273, 316] on div "В ожидании" at bounding box center [348, 310] width 232 height 27
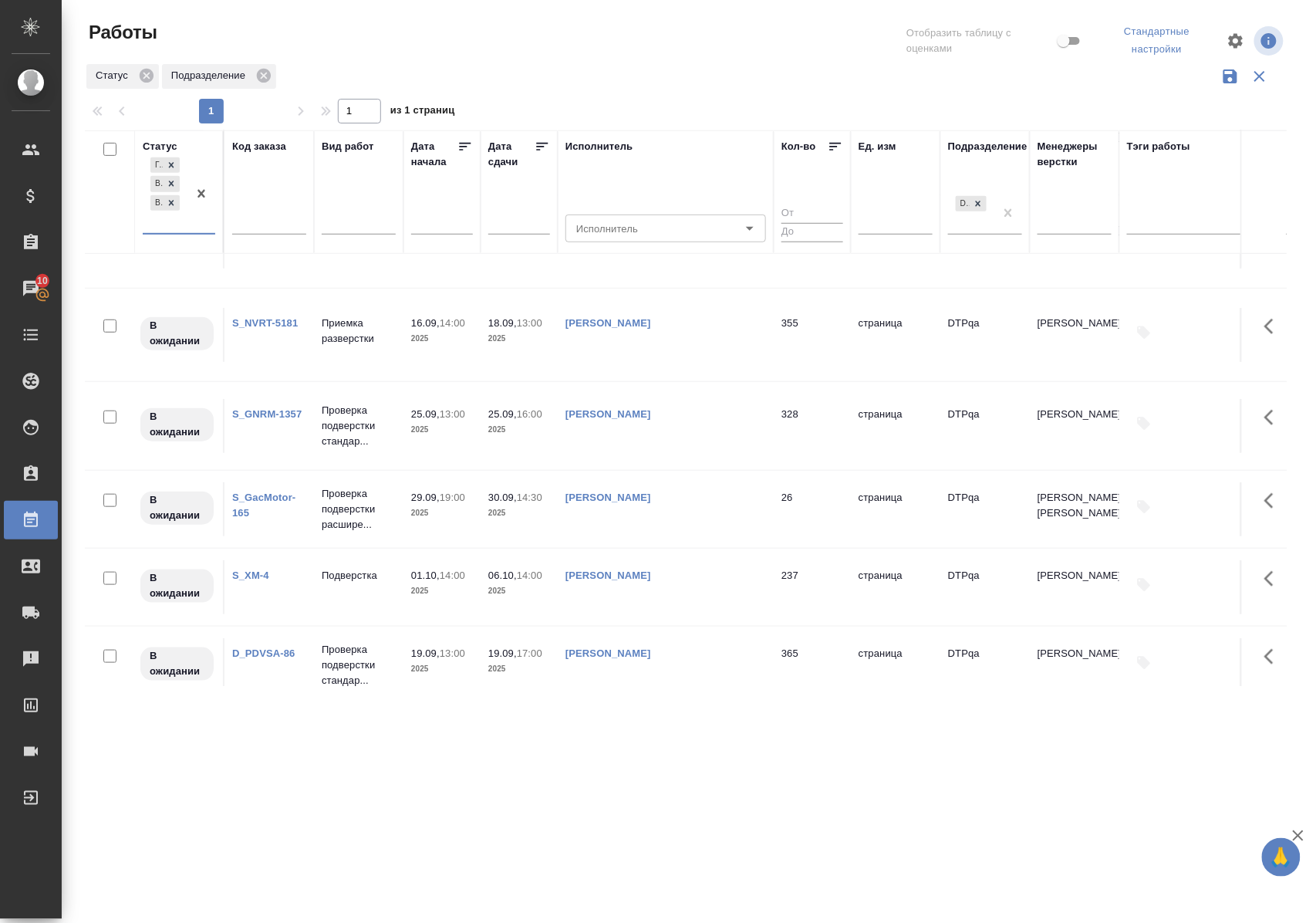
scroll to position [411, 0]
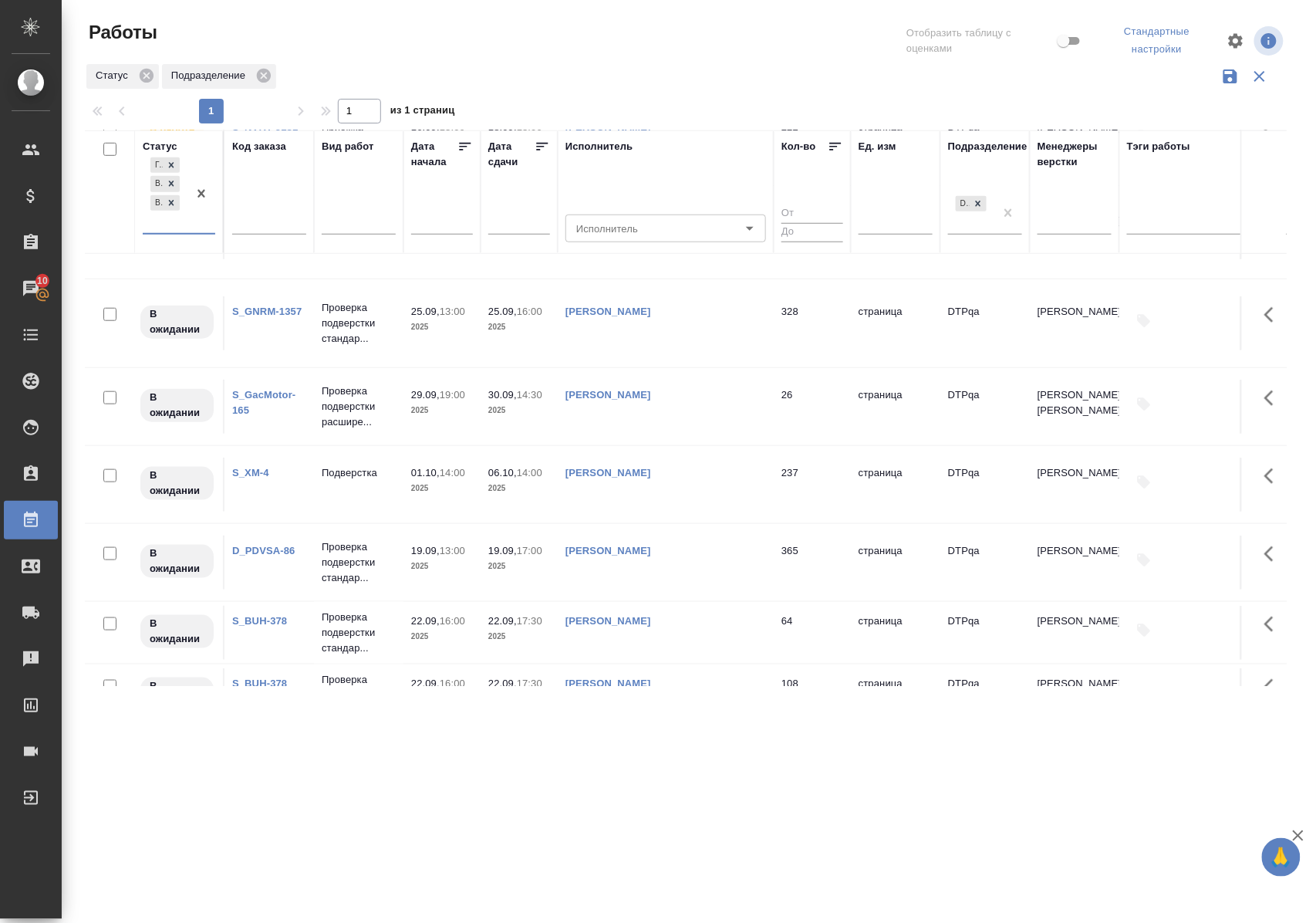
click at [263, 545] on link "D_PDVSA-86" at bounding box center [264, 550] width 63 height 12
click at [348, 539] on p "Проверка подверстки стандар..." at bounding box center [359, 561] width 74 height 46
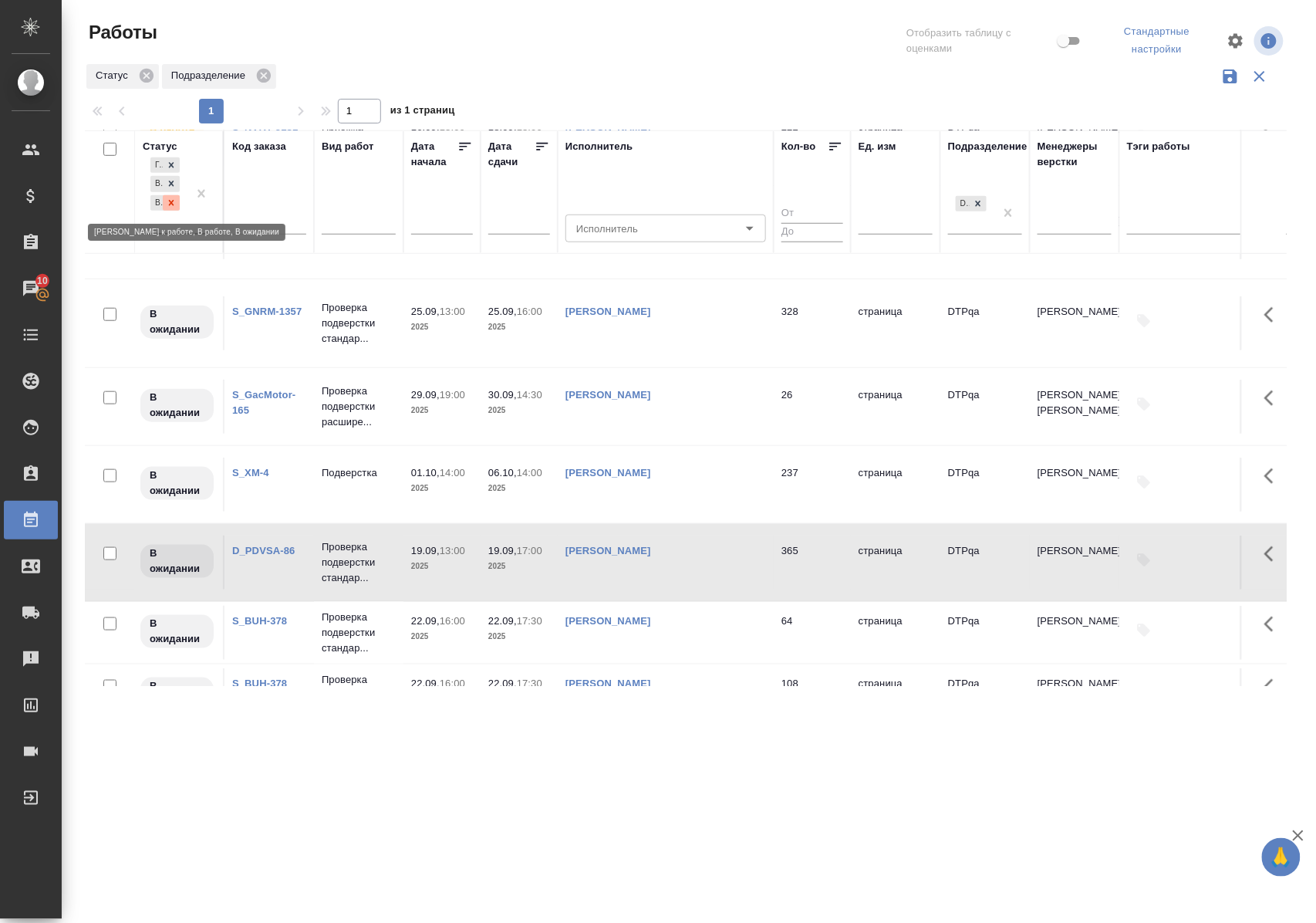
click at [175, 204] on icon at bounding box center [171, 203] width 11 height 11
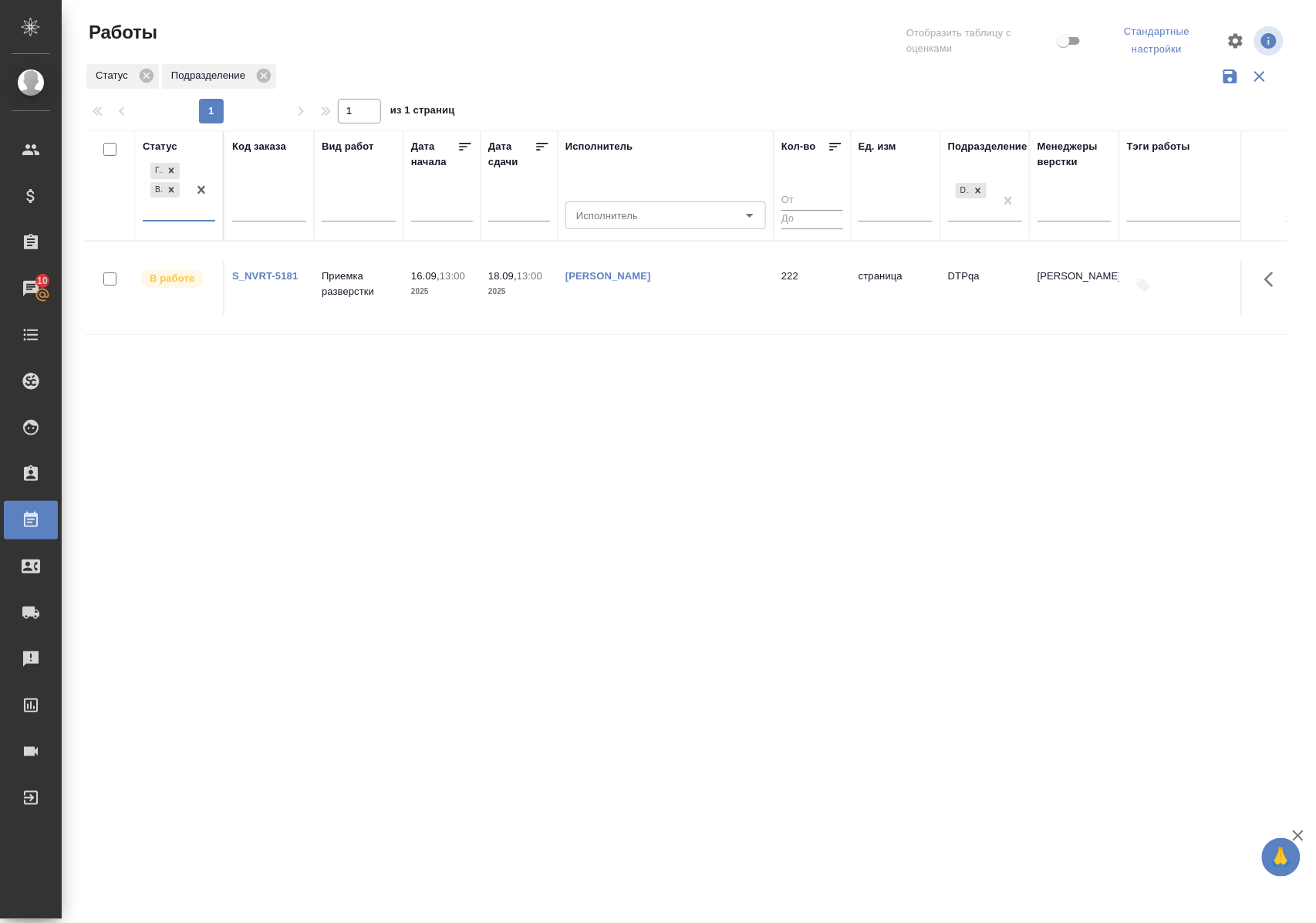
scroll to position [0, 0]
click at [167, 145] on div "Статус" at bounding box center [160, 146] width 34 height 16
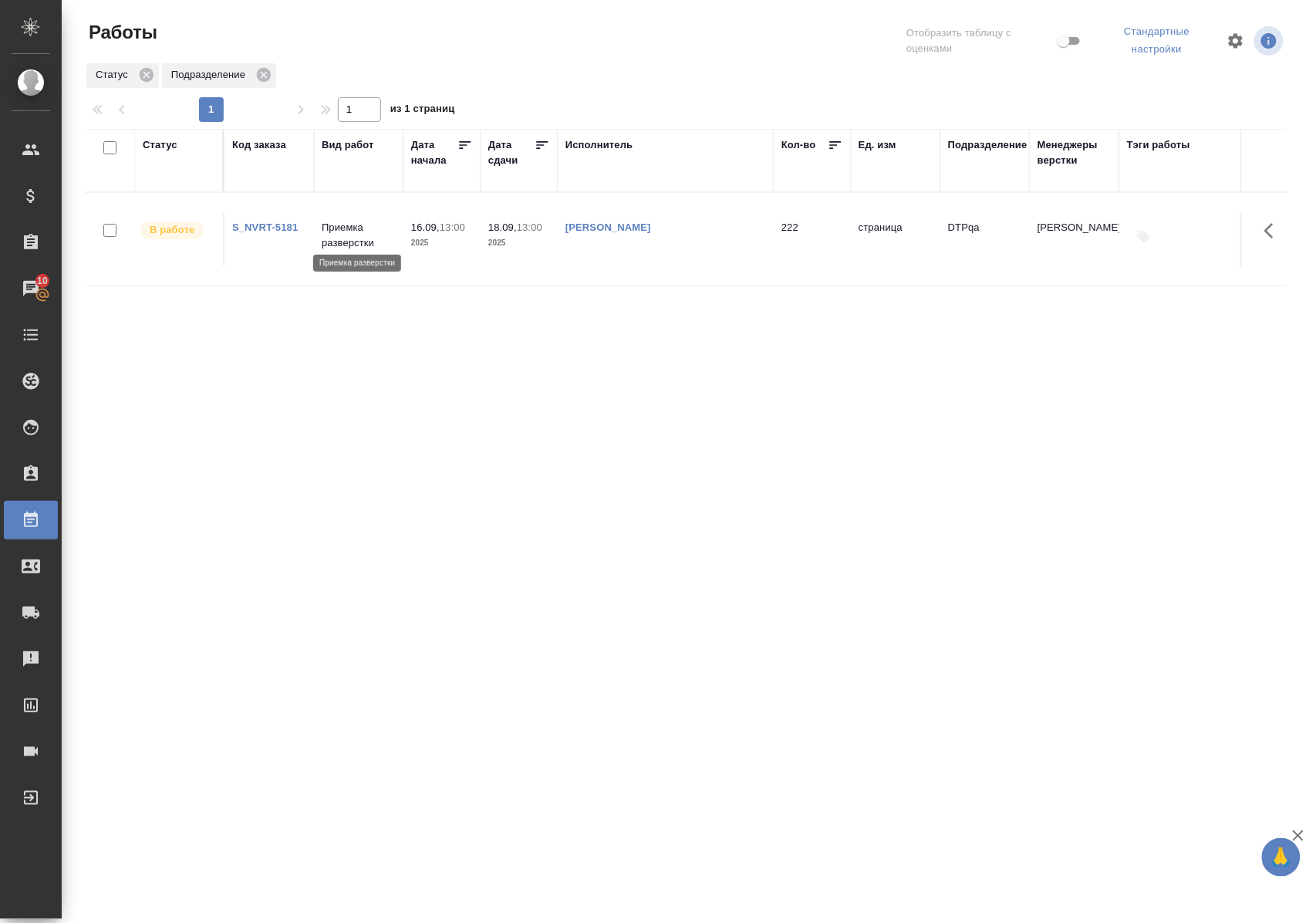
click at [355, 232] on p "Приемка разверстки" at bounding box center [359, 235] width 74 height 31
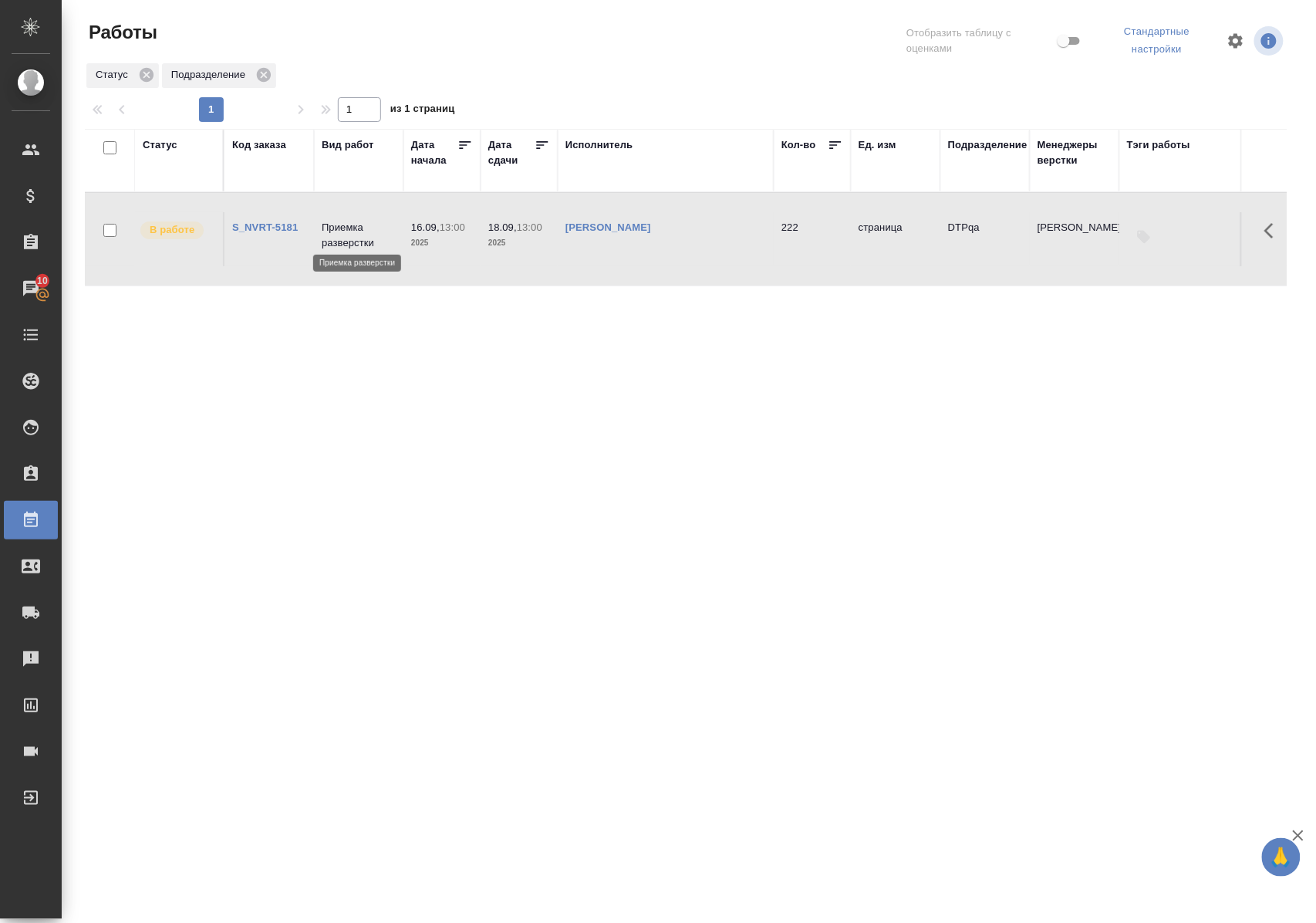
click at [355, 232] on p "Приемка разверстки" at bounding box center [359, 235] width 74 height 31
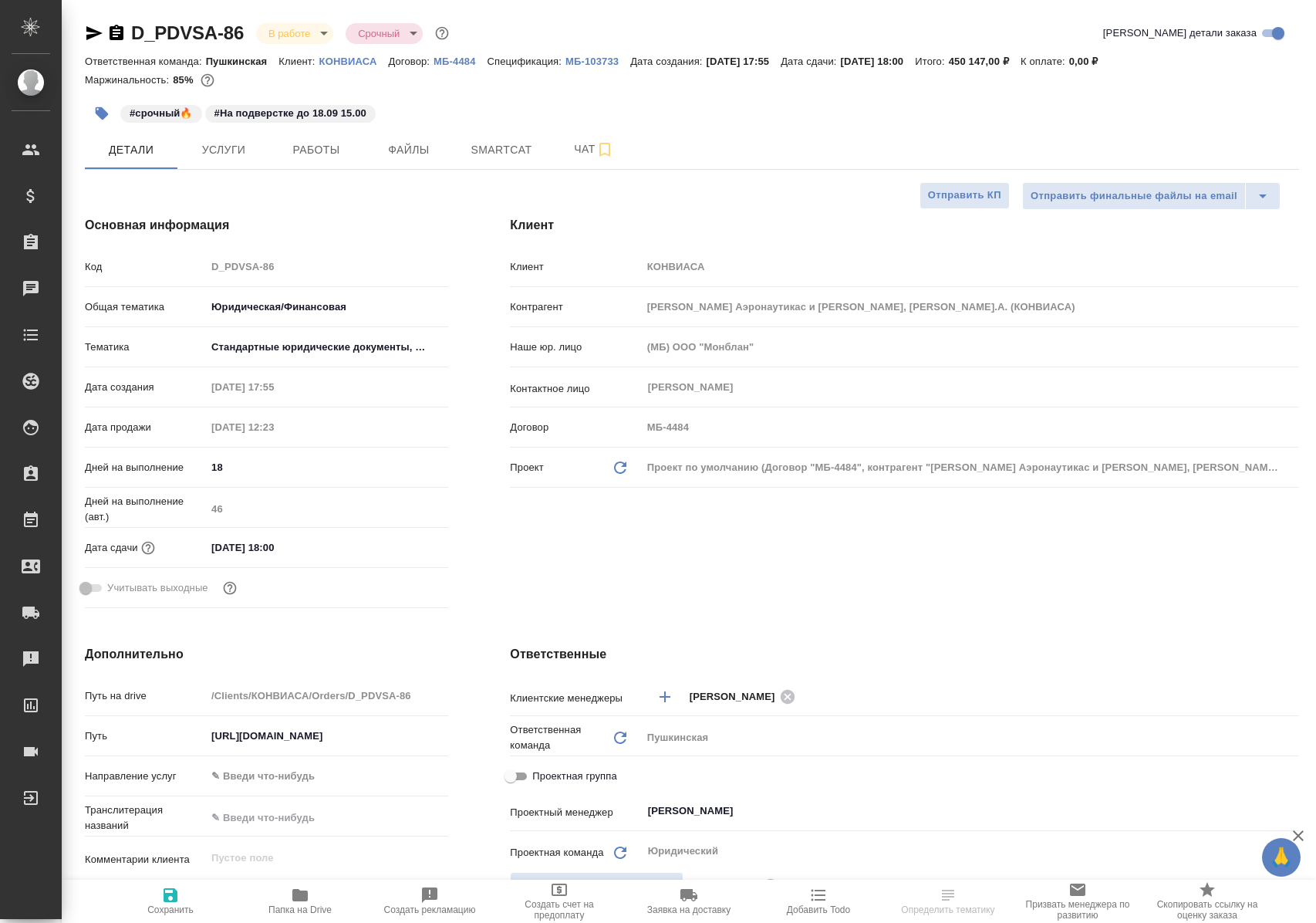
select select "RU"
click at [308, 151] on span "Работы" at bounding box center [316, 150] width 74 height 20
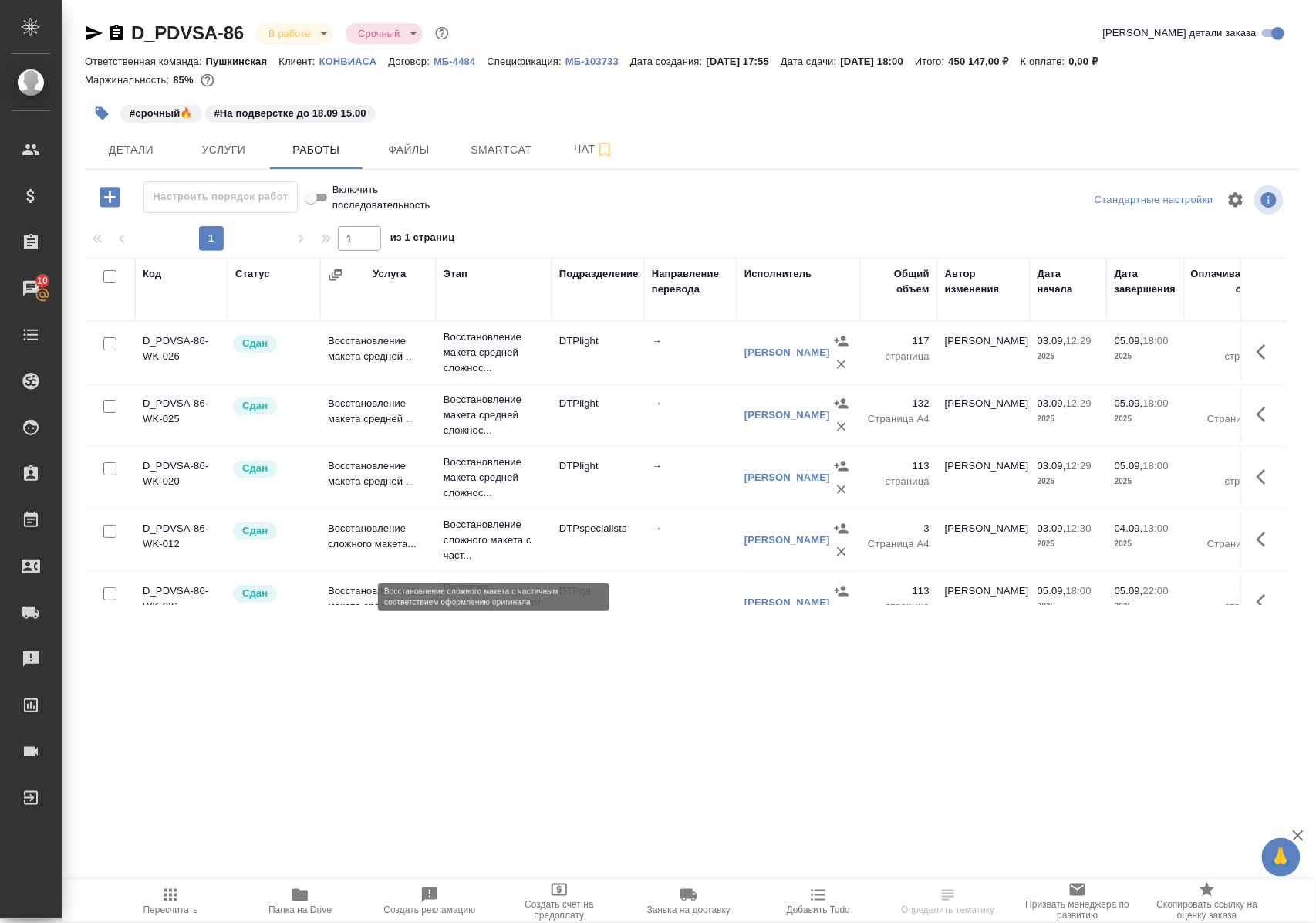
click at [475, 547] on p "Восстановление сложного макета с част..." at bounding box center [494, 539] width 100 height 46
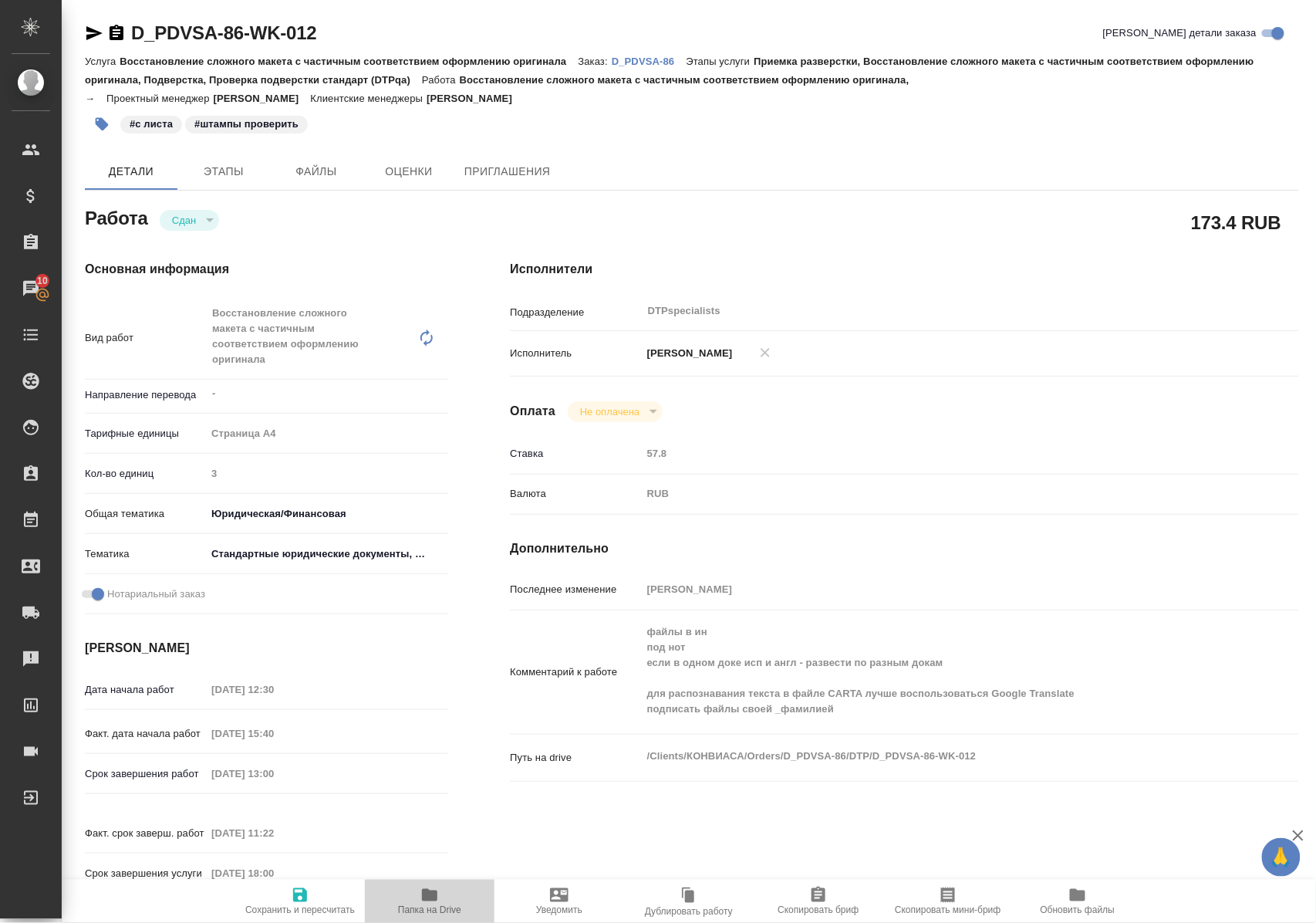
drag, startPoint x: 435, startPoint y: 902, endPoint x: 472, endPoint y: 846, distance: 67.1
click at [434, 902] on icon "button" at bounding box center [430, 895] width 19 height 19
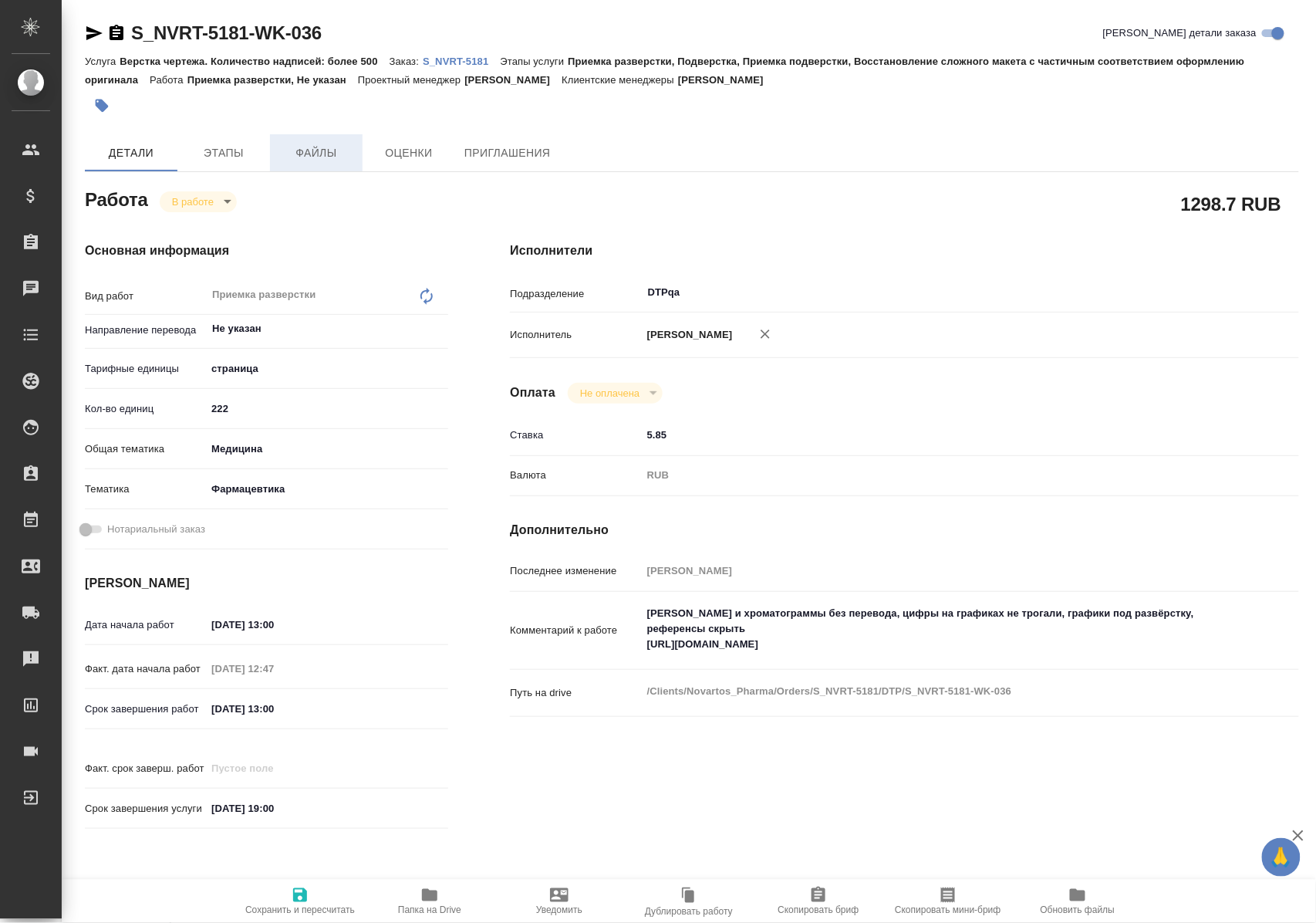
type textarea "x"
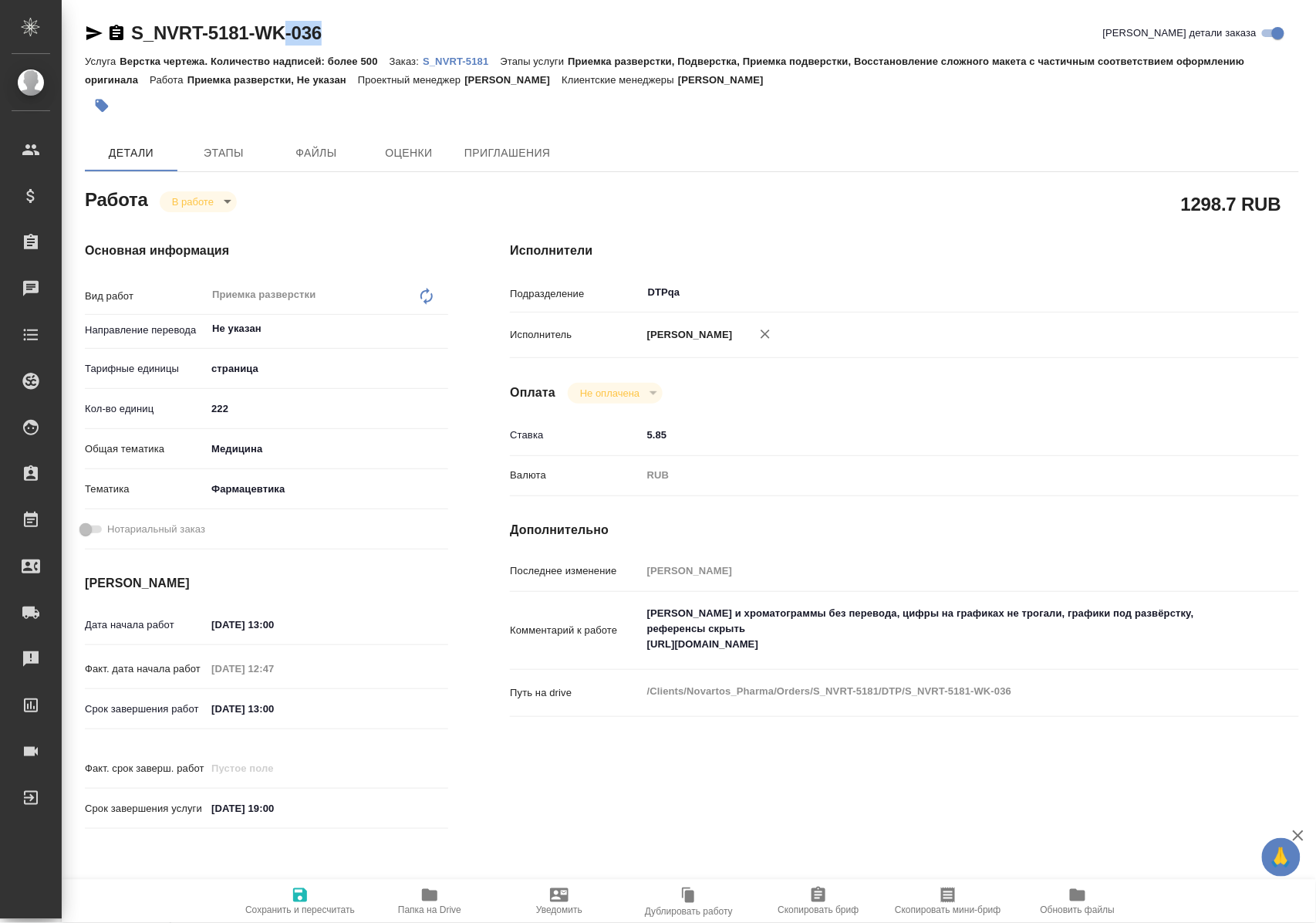
type textarea "x"
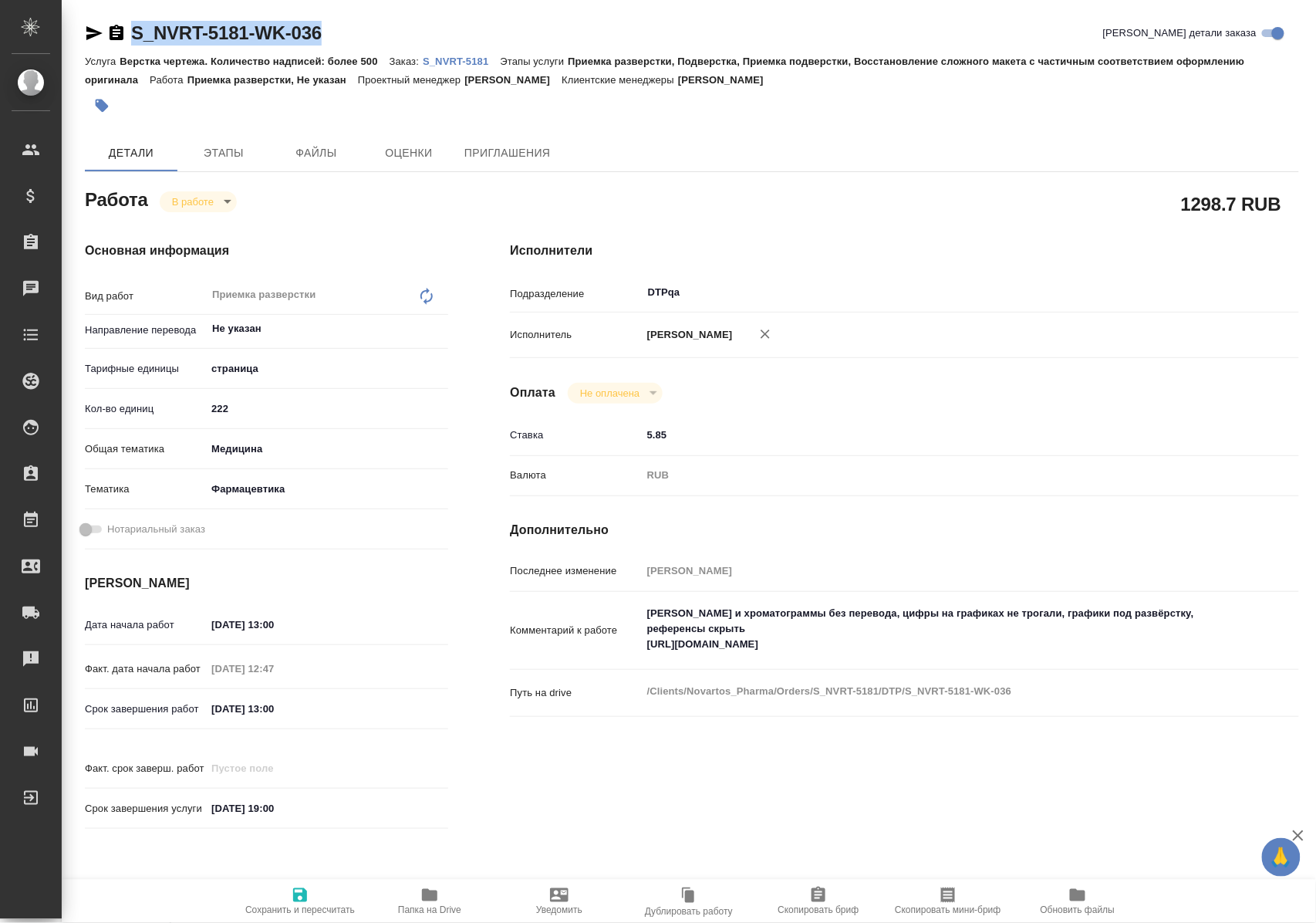
drag, startPoint x: 362, startPoint y: 31, endPoint x: 121, endPoint y: 35, distance: 241.0
click at [121, 35] on div "S_NVRT-5181-WK-036 [PERSON_NAME] детали заказа" at bounding box center [691, 34] width 1214 height 25
type textarea "x"
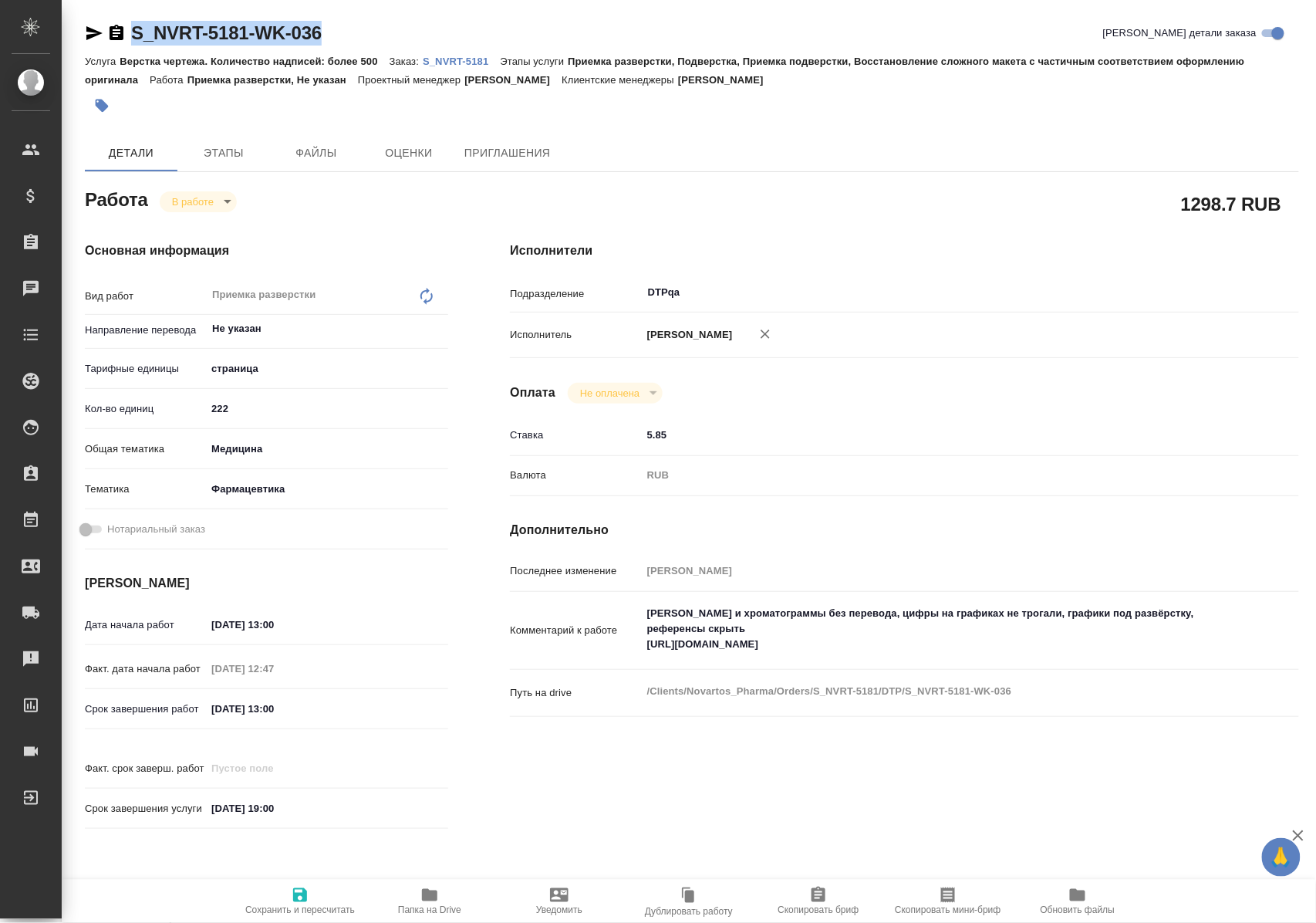
type textarea "x"
copy link "S_NVRT-5181-WK-036"
drag, startPoint x: 646, startPoint y: 658, endPoint x: 972, endPoint y: 661, distance: 326.0
click at [972, 658] on textarea "[PERSON_NAME] и хроматограммы без перевода, цифры на графиках не трогали, графи…" at bounding box center [938, 629] width 590 height 57
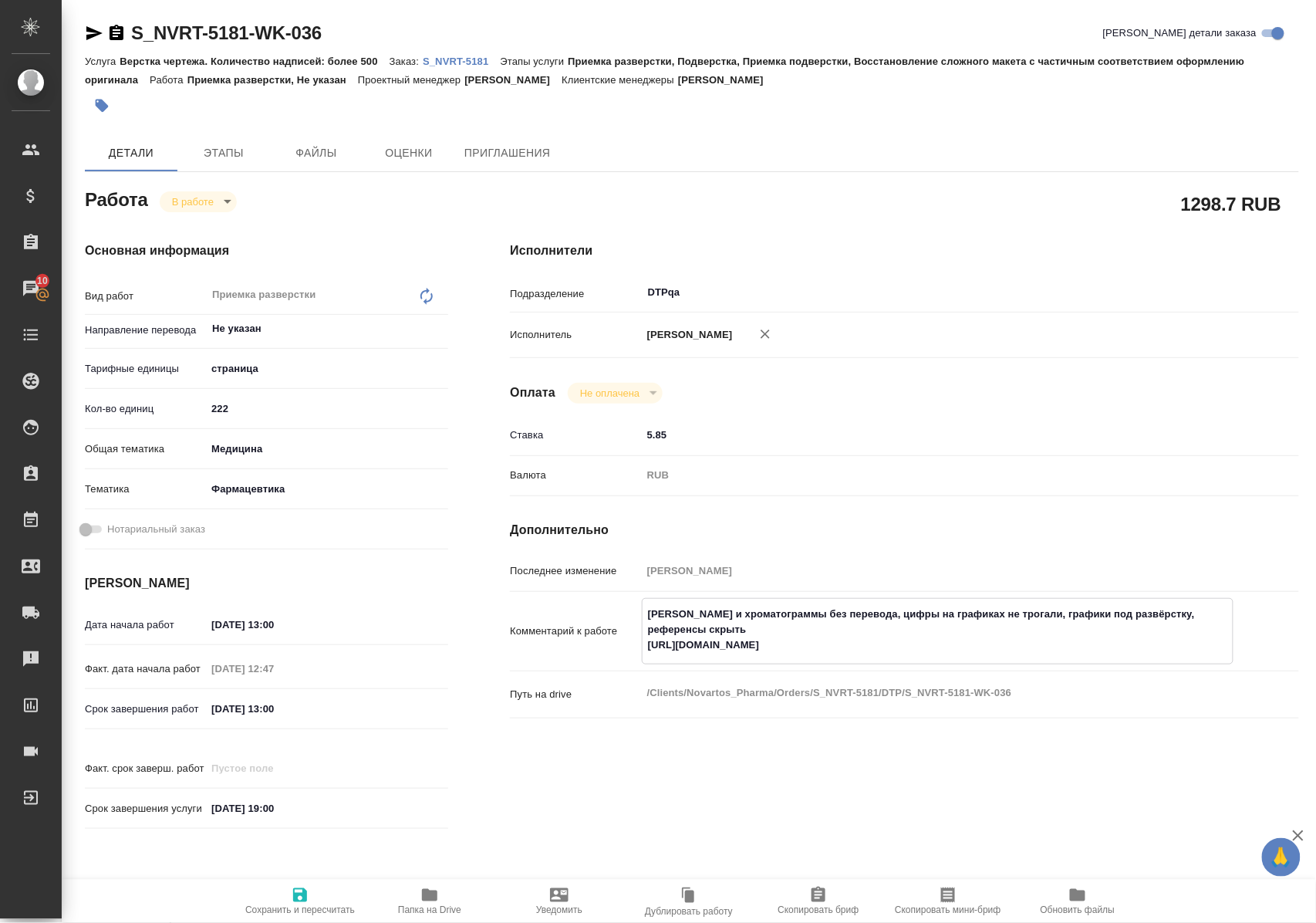
type textarea "x"
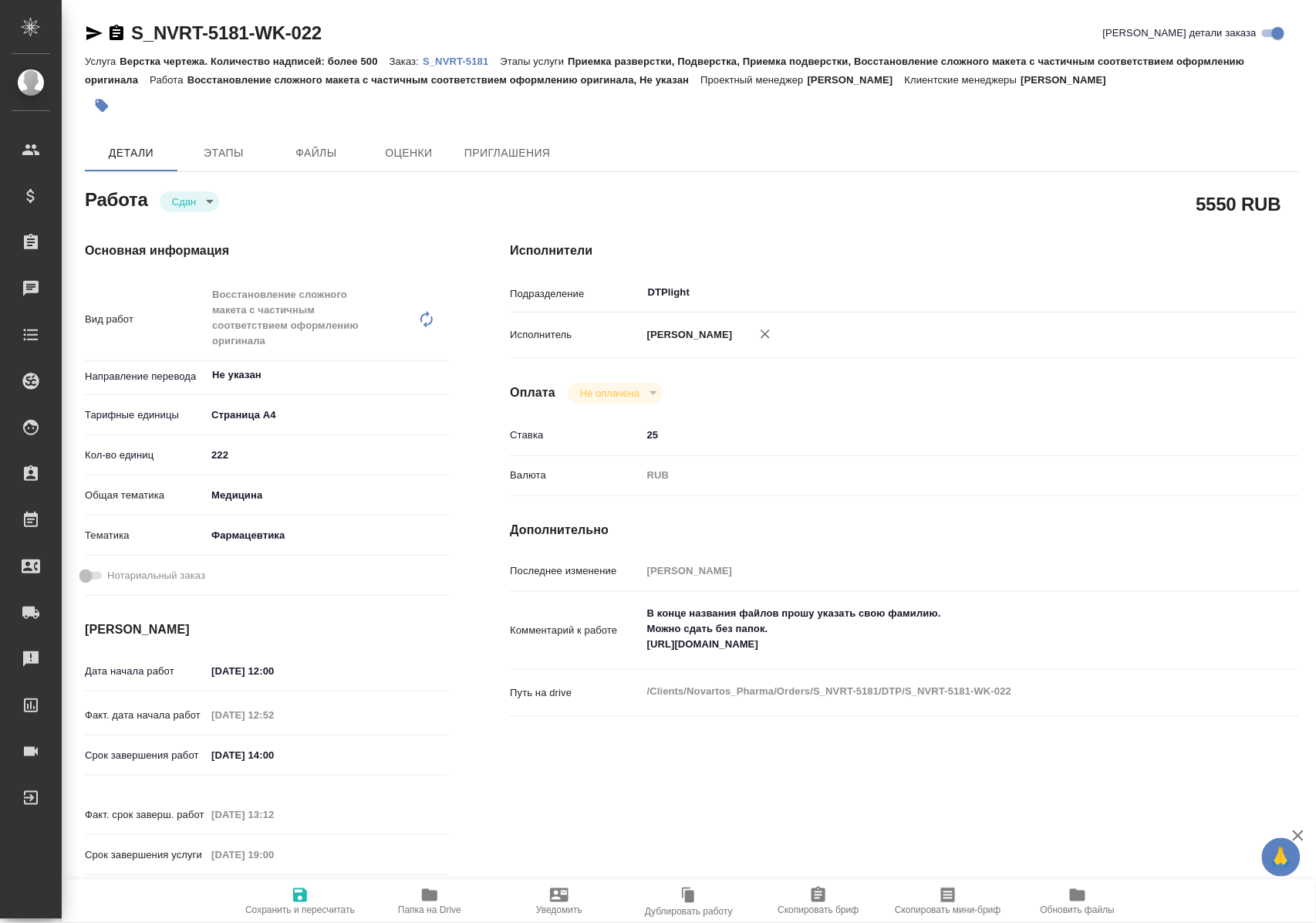
type textarea "x"
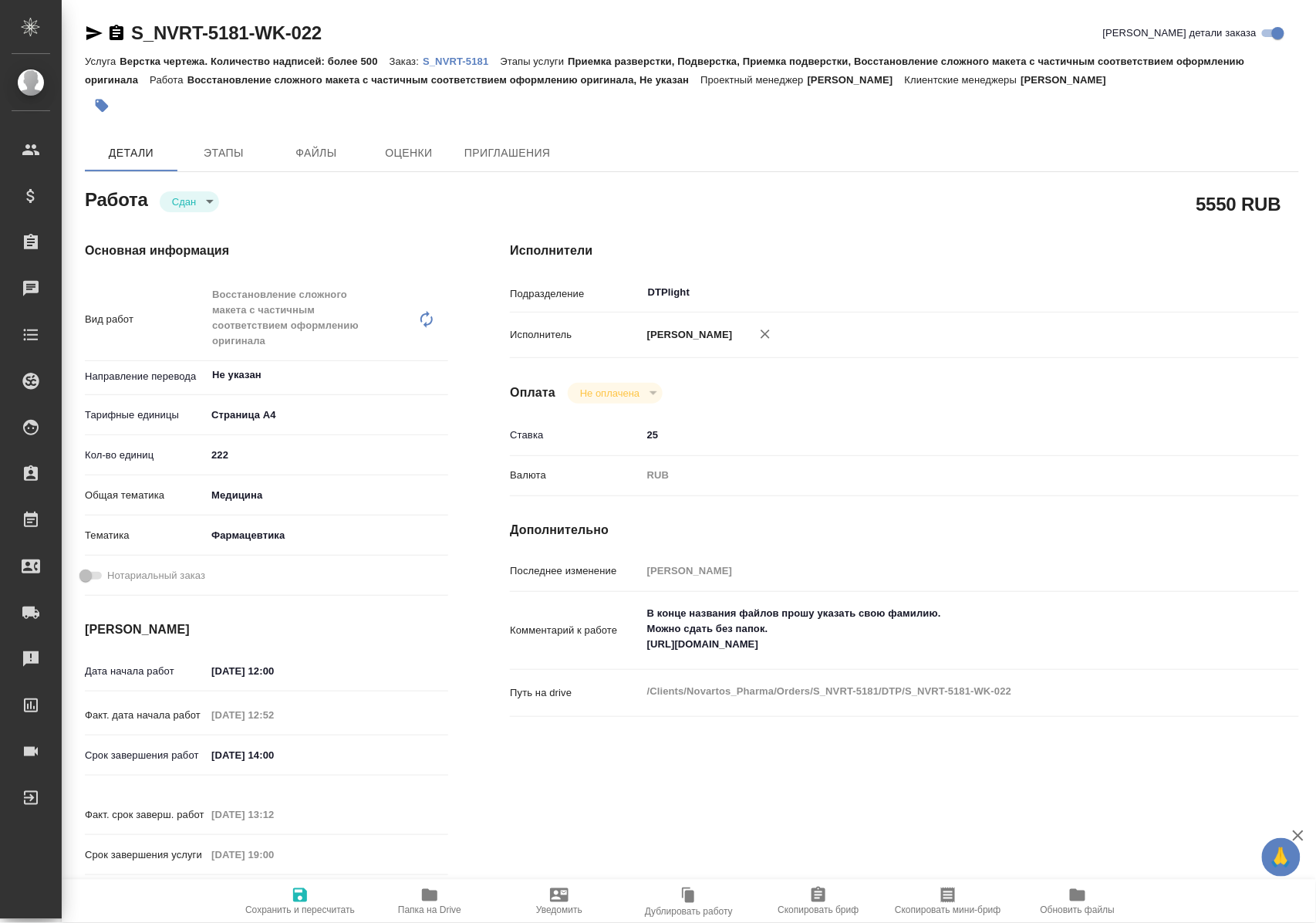
type textarea "x"
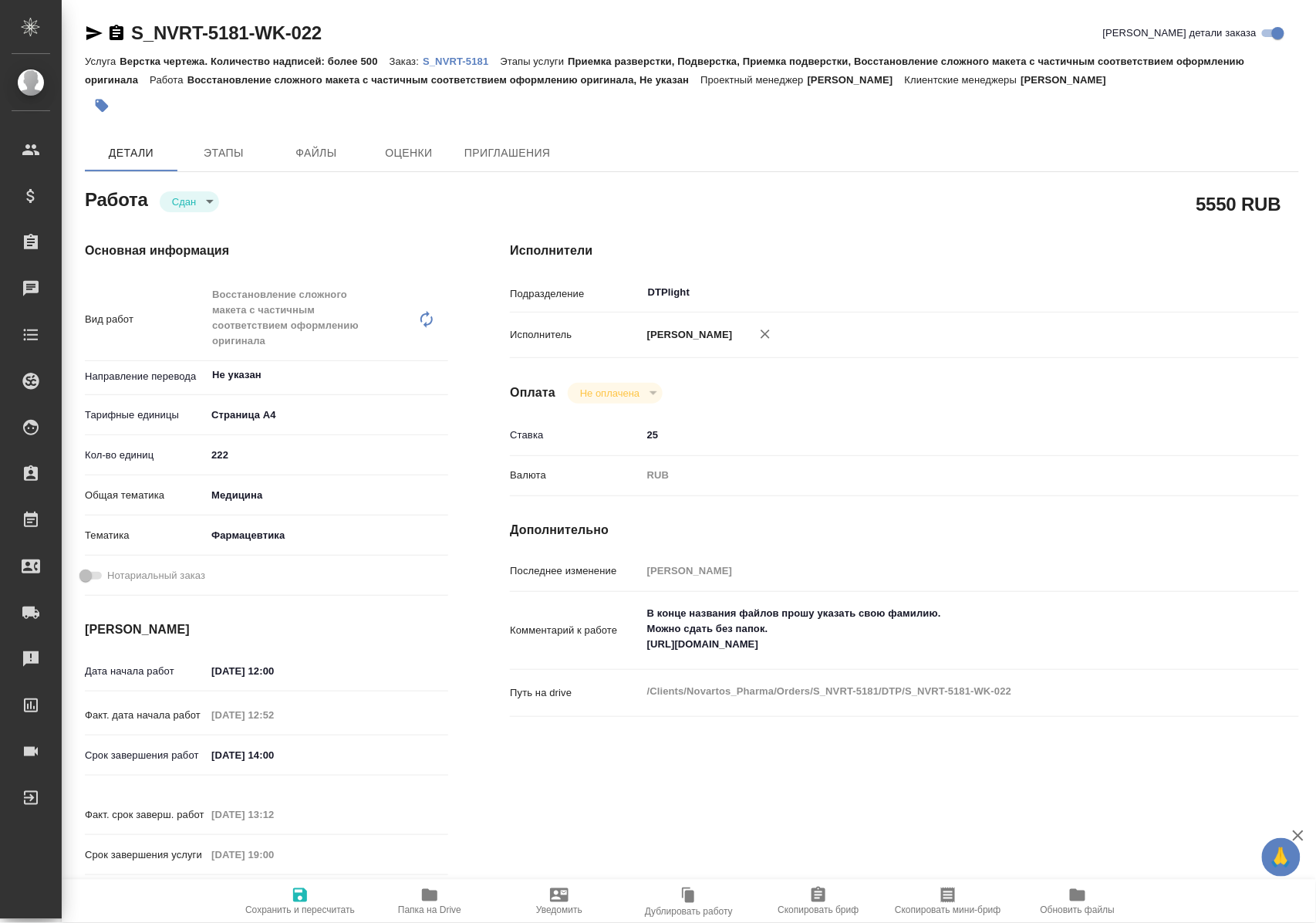
type textarea "x"
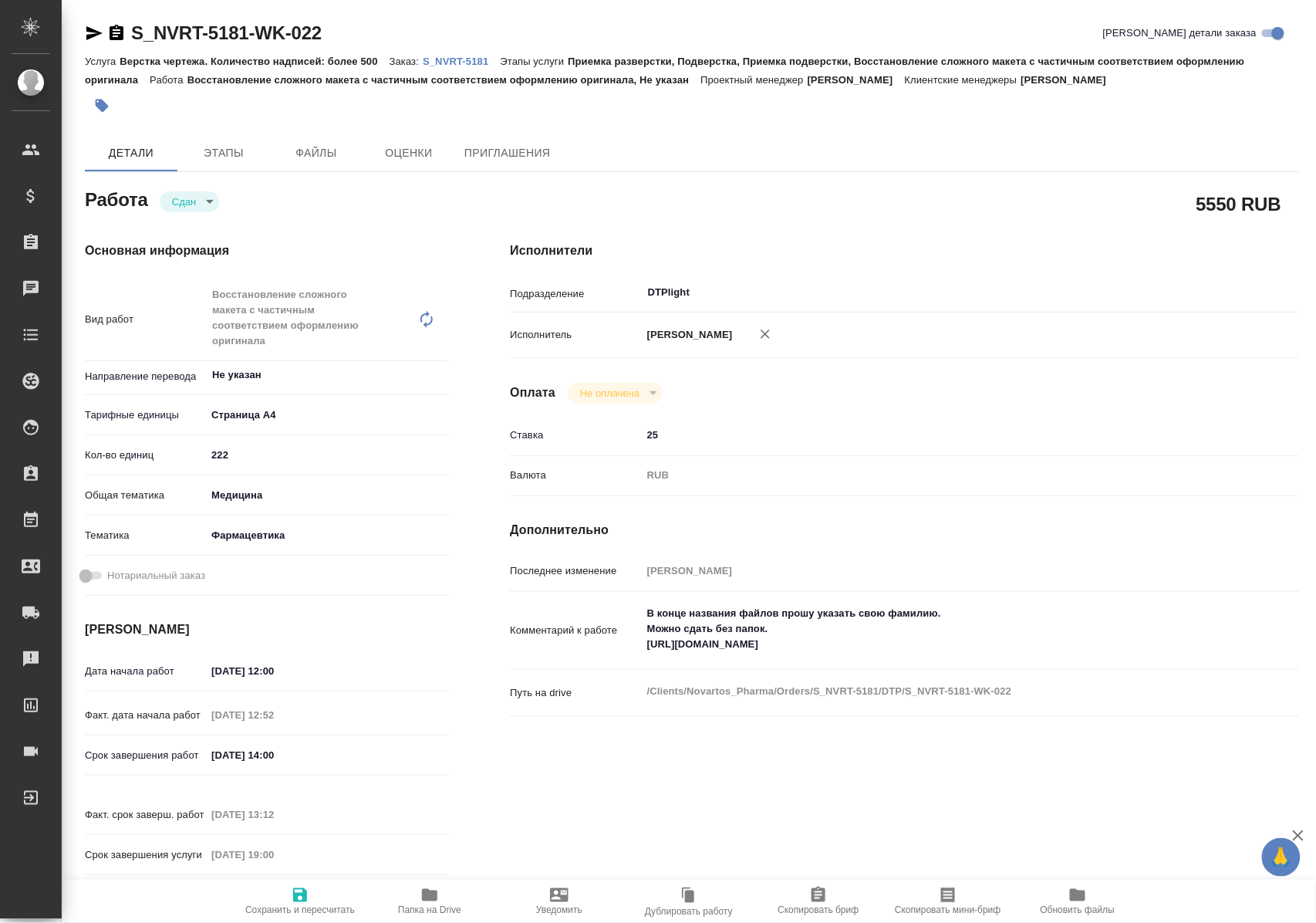
click at [427, 899] on icon "button" at bounding box center [430, 895] width 16 height 13
